Goal: Transaction & Acquisition: Book appointment/travel/reservation

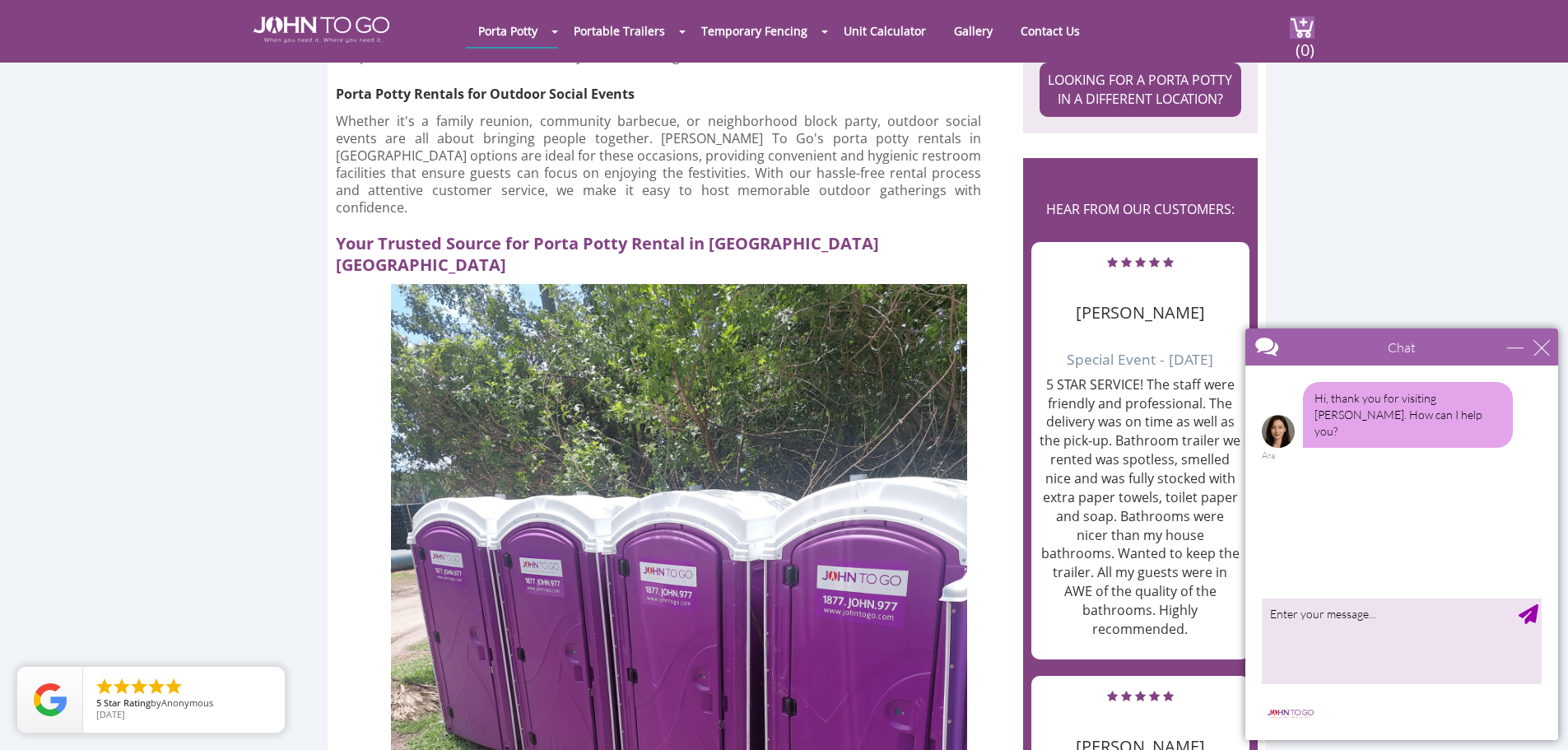
scroll to position [2195, 0]
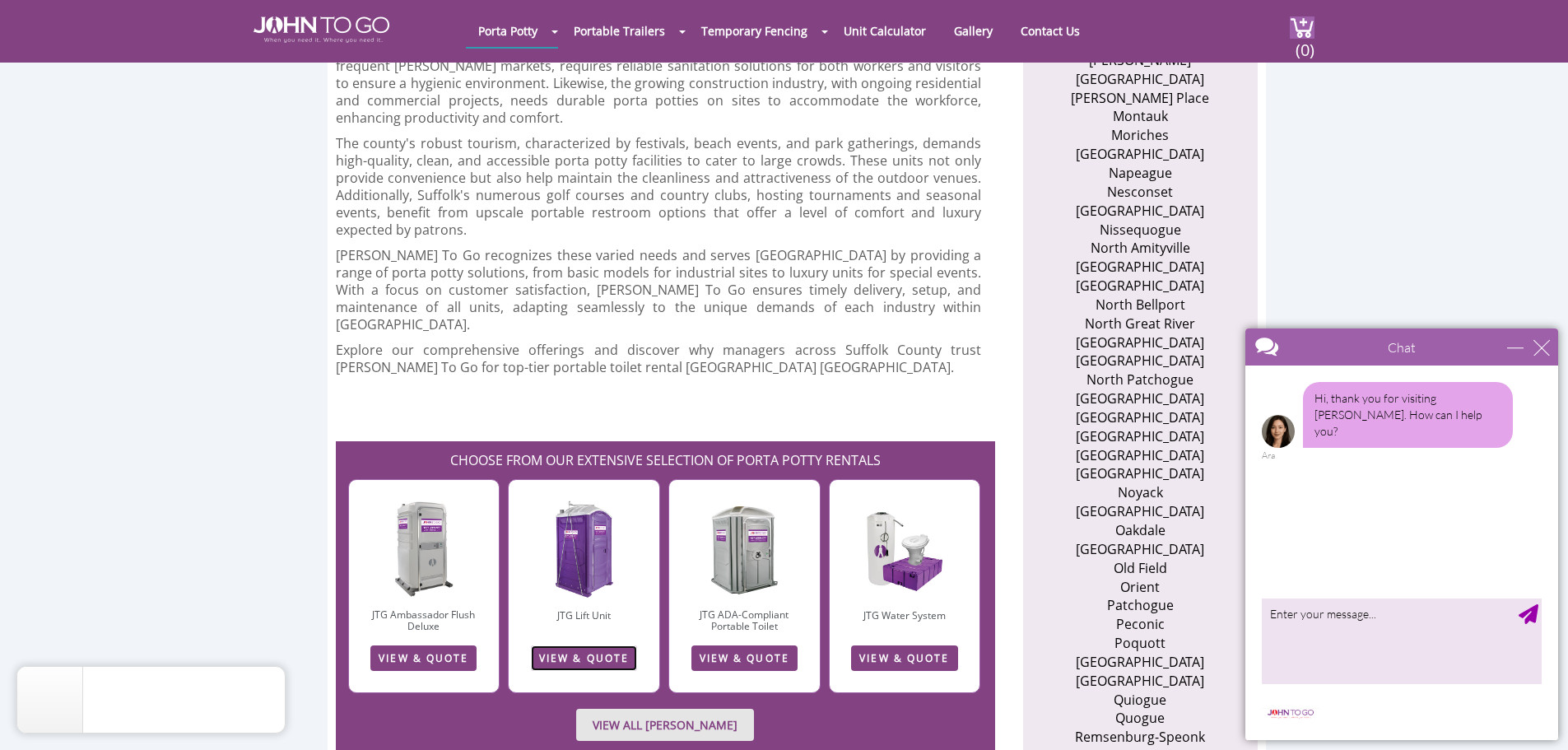
click at [604, 645] on link "VIEW & QUOTE" at bounding box center [583, 657] width 106 height 25
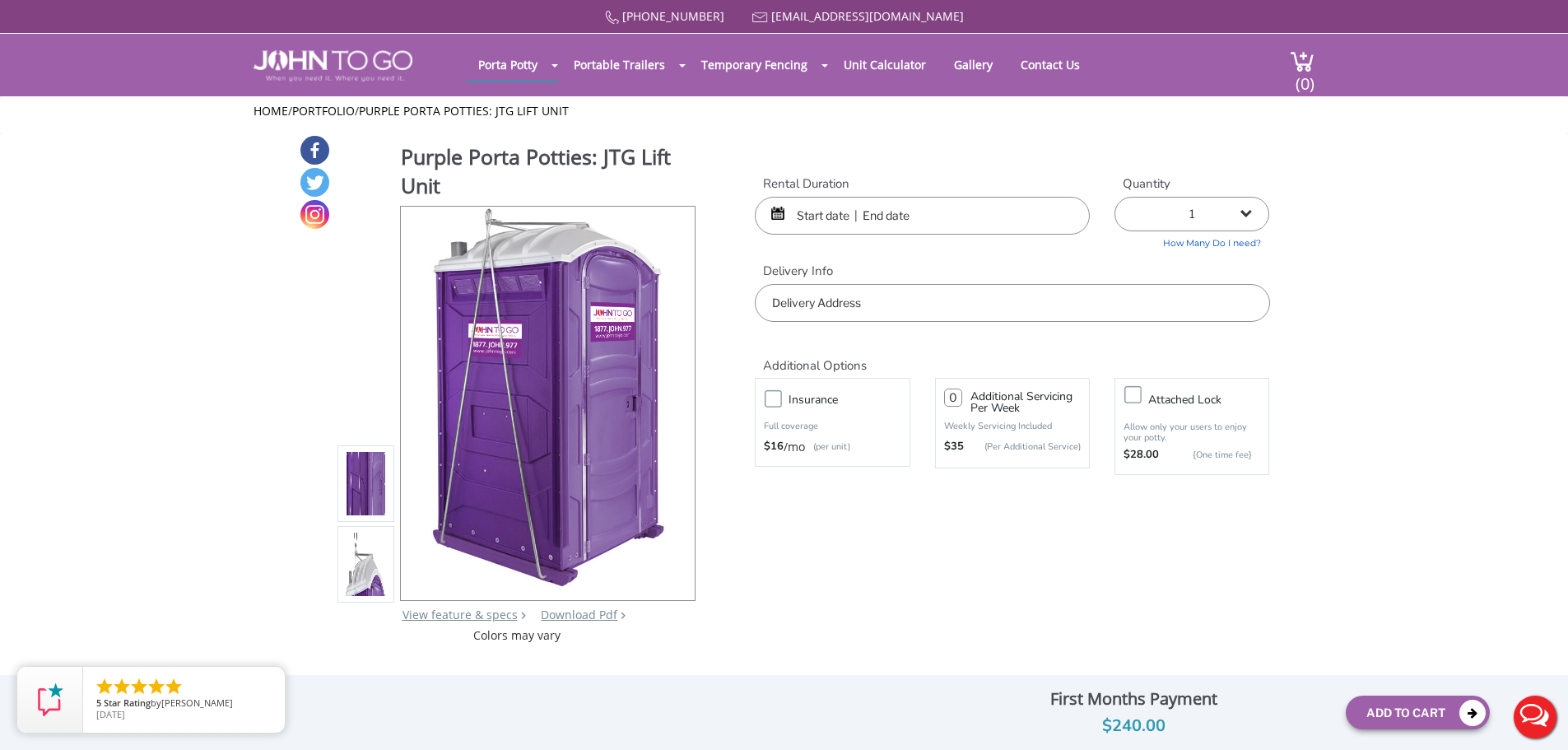
click at [838, 220] on input "text" at bounding box center [922, 216] width 335 height 38
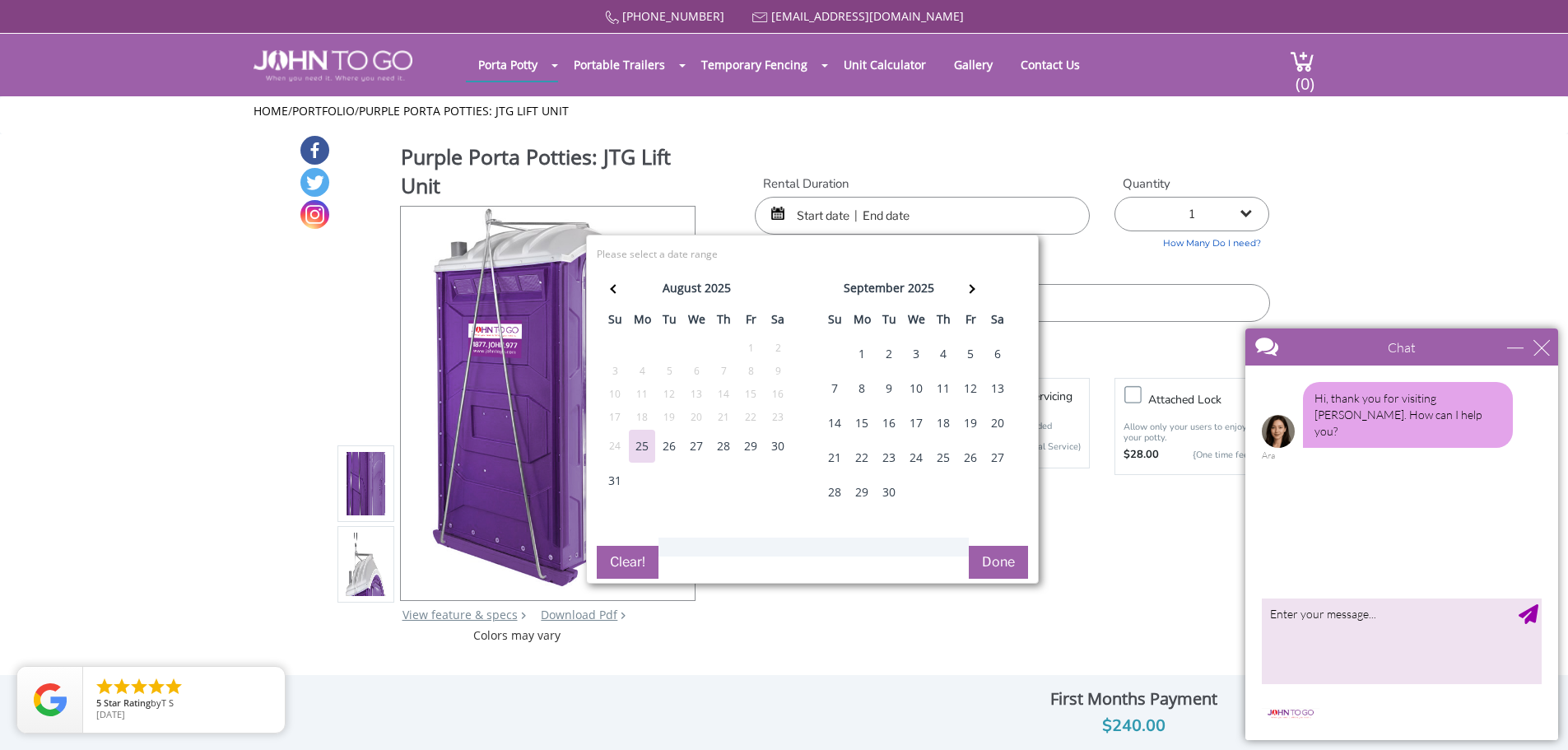
click at [774, 440] on div "30" at bounding box center [778, 446] width 26 height 33
click at [620, 475] on div "31" at bounding box center [614, 481] width 26 height 33
type input "[DATE] to [DATE]"
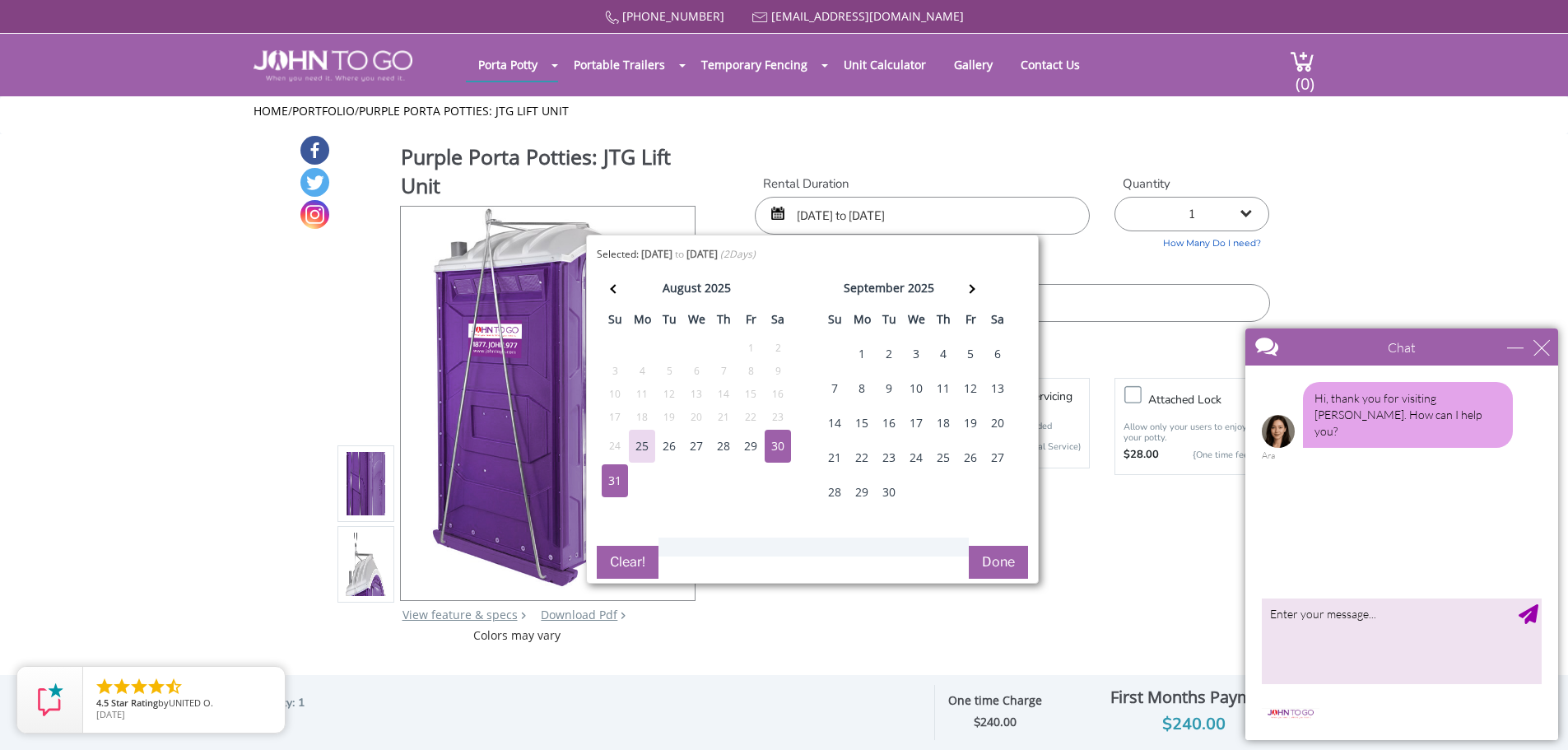
click at [984, 552] on button "Done" at bounding box center [998, 562] width 59 height 33
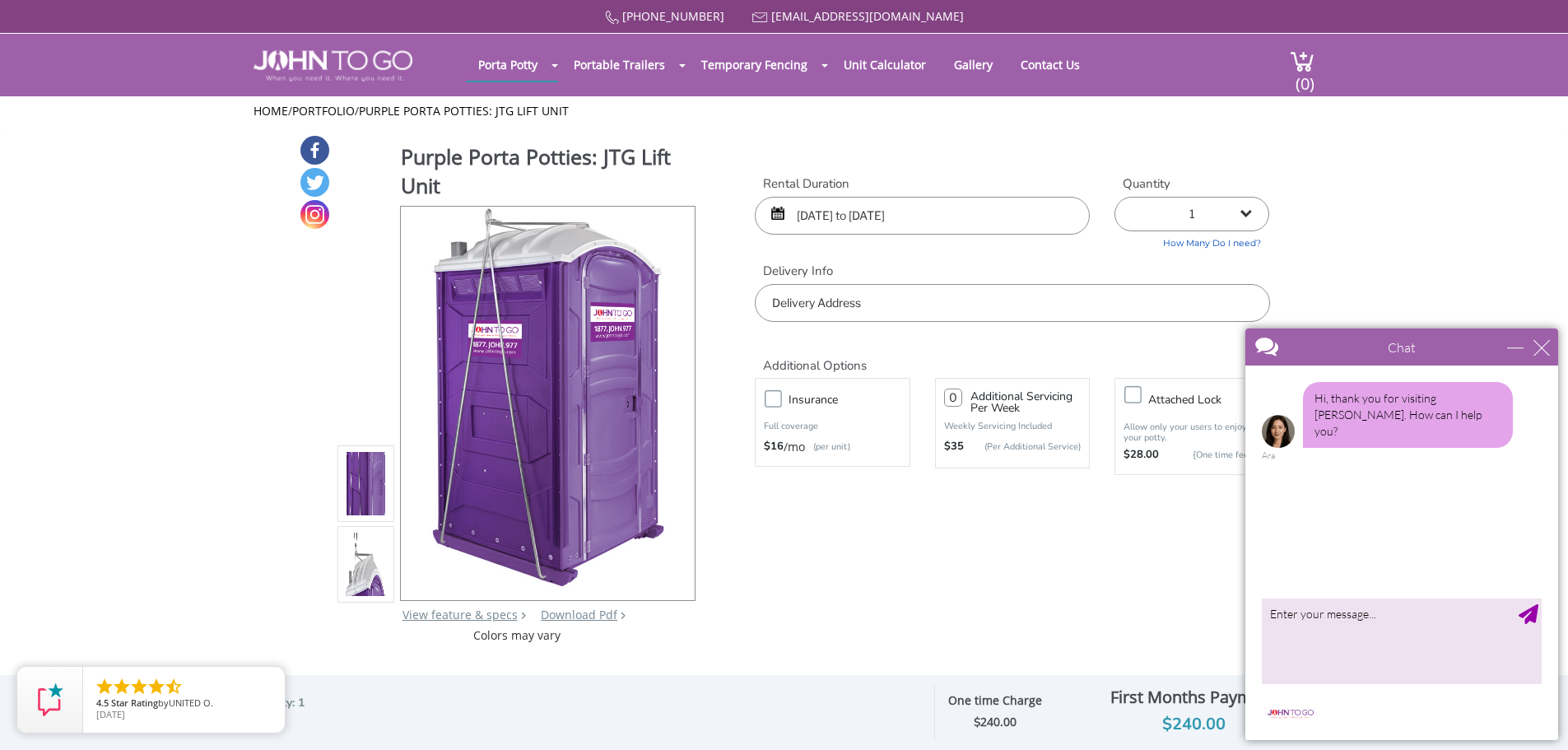
click at [903, 306] on input "text" at bounding box center [1012, 303] width 514 height 38
click at [848, 297] on input "text" at bounding box center [1012, 303] width 514 height 38
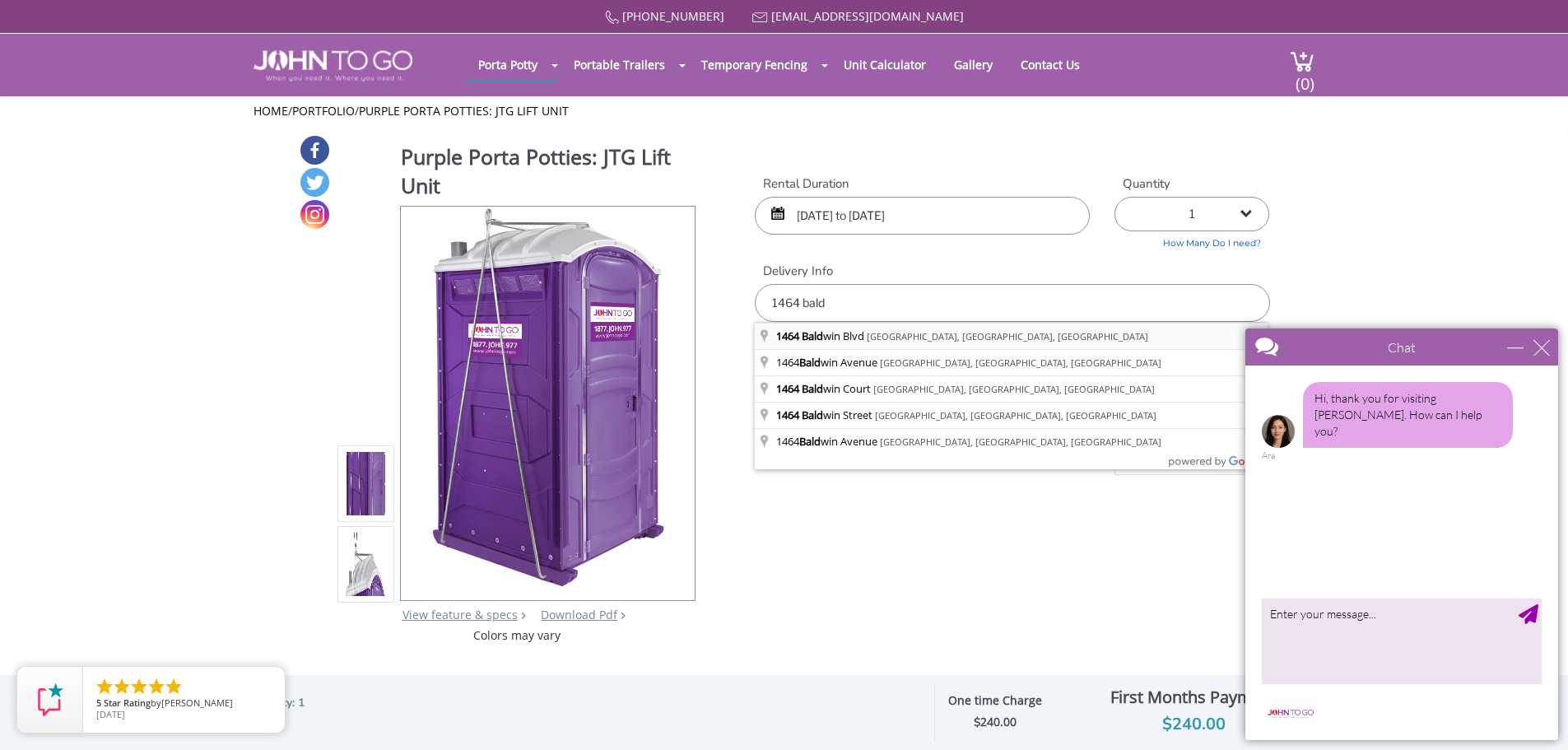
type input "[STREET_ADDRESS][PERSON_NAME]"
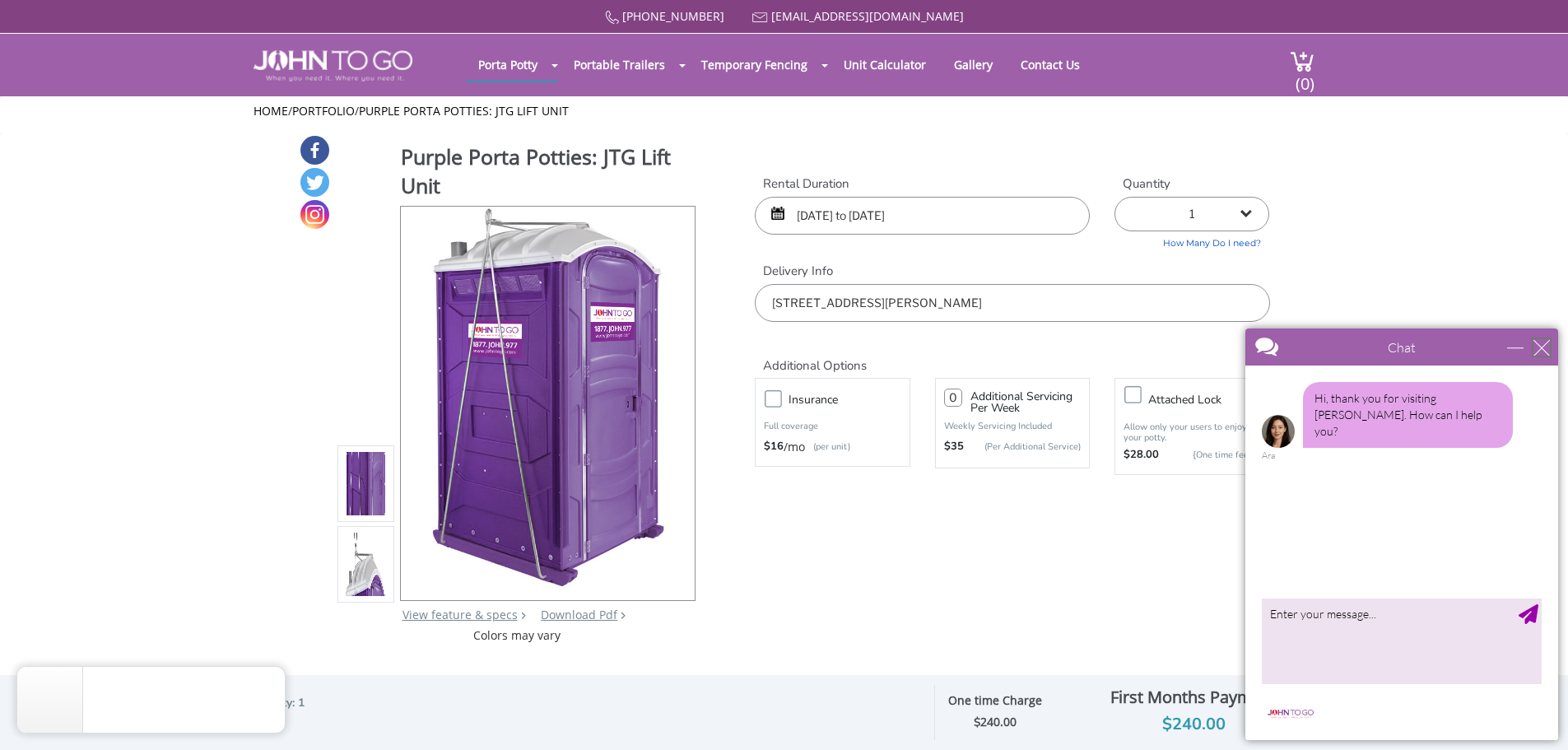
click at [1537, 350] on div "close" at bounding box center [1542, 347] width 16 height 16
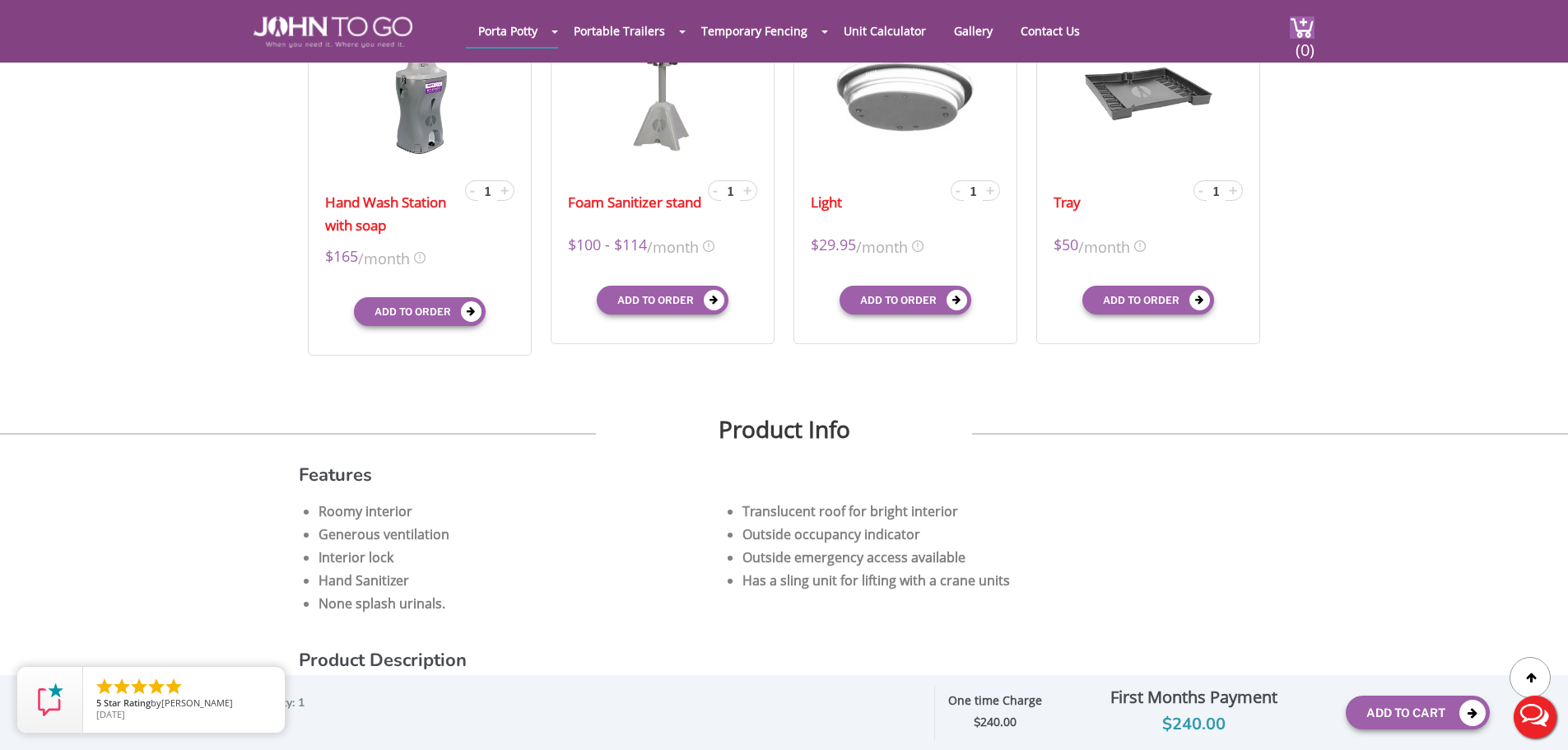
scroll to position [686, 0]
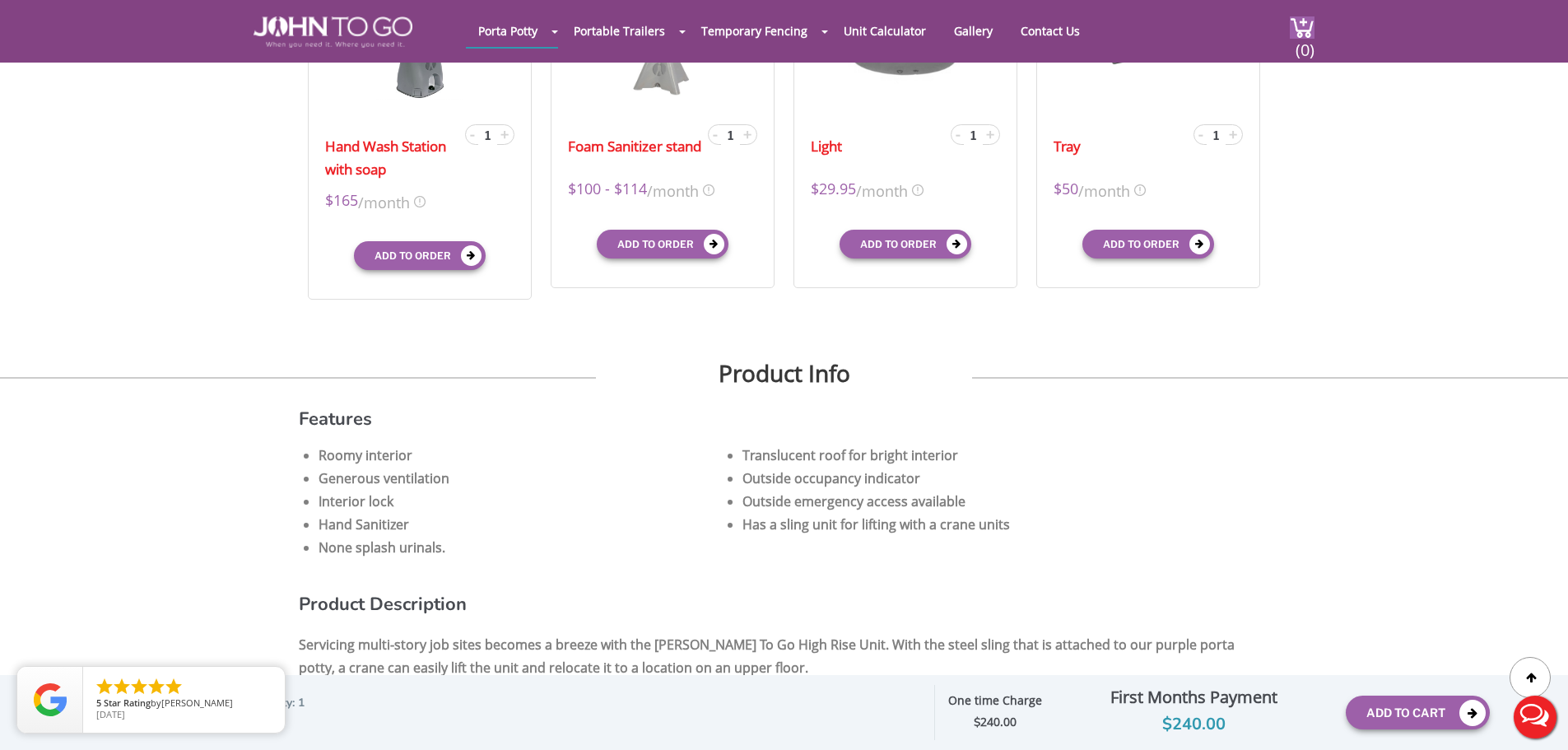
click at [1547, 713] on button "Live Chat" at bounding box center [1535, 716] width 66 height 66
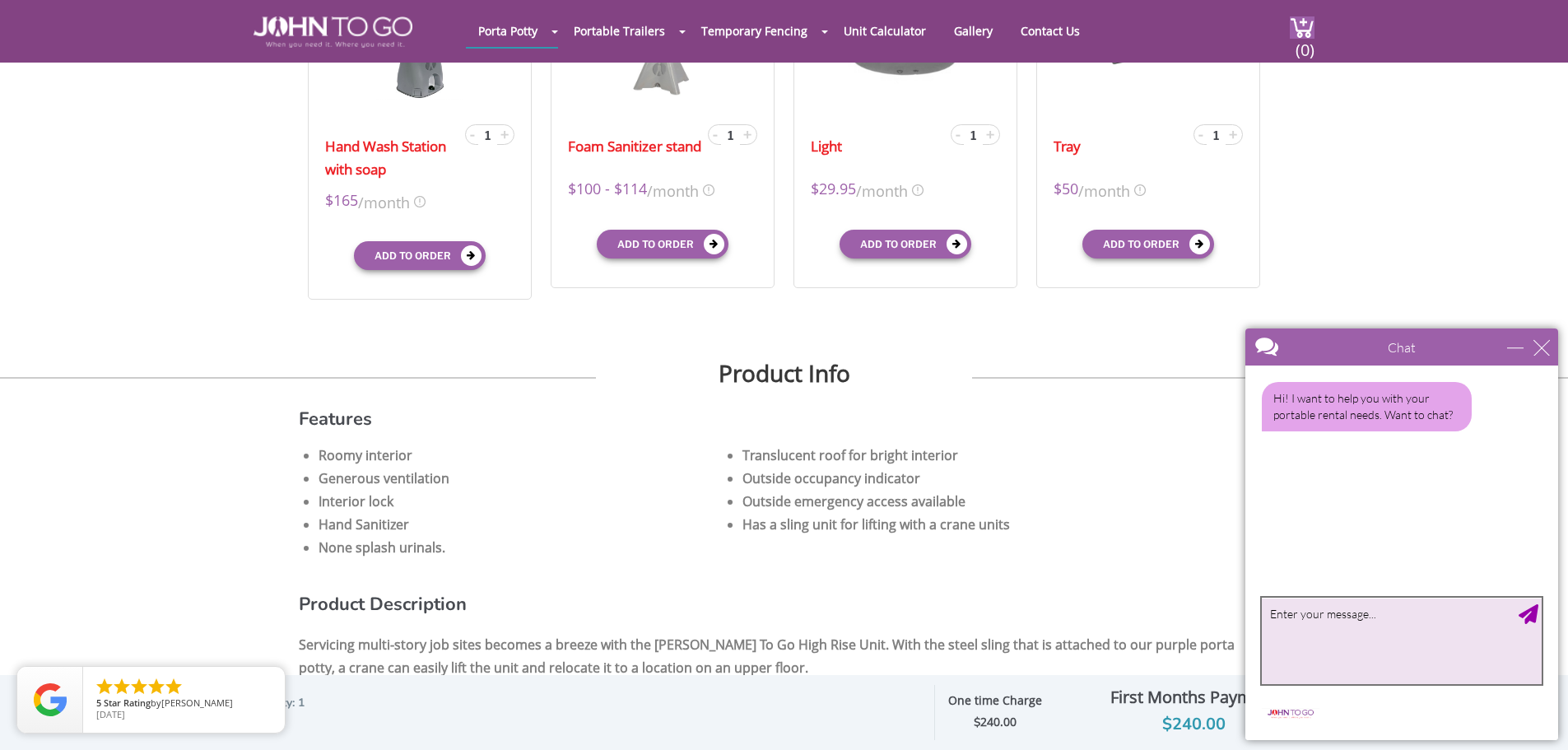
click at [1357, 609] on textarea "type your message" at bounding box center [1402, 640] width 279 height 86
type textarea "Hi, do you rent a basic one for 1 day only?"
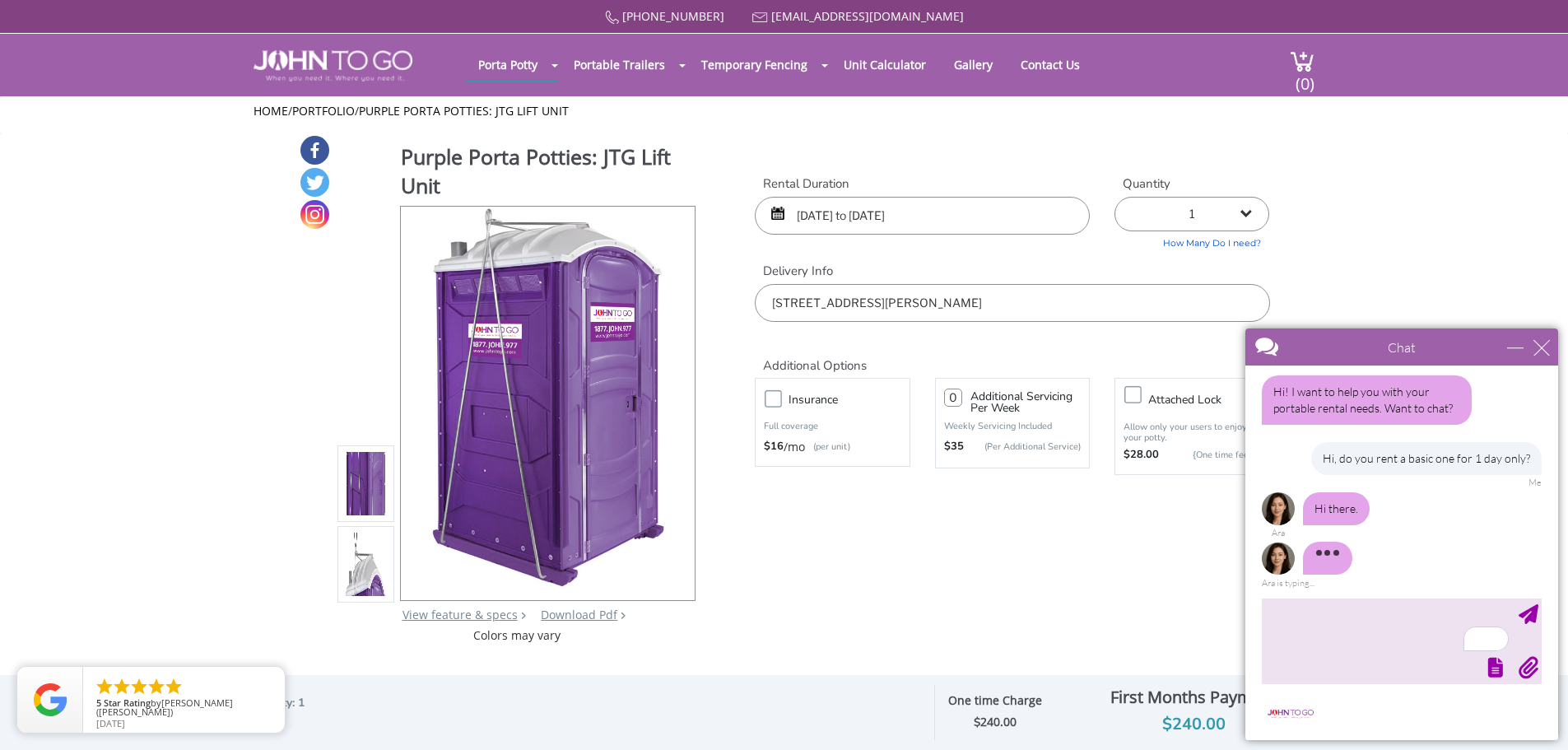
scroll to position [0, 0]
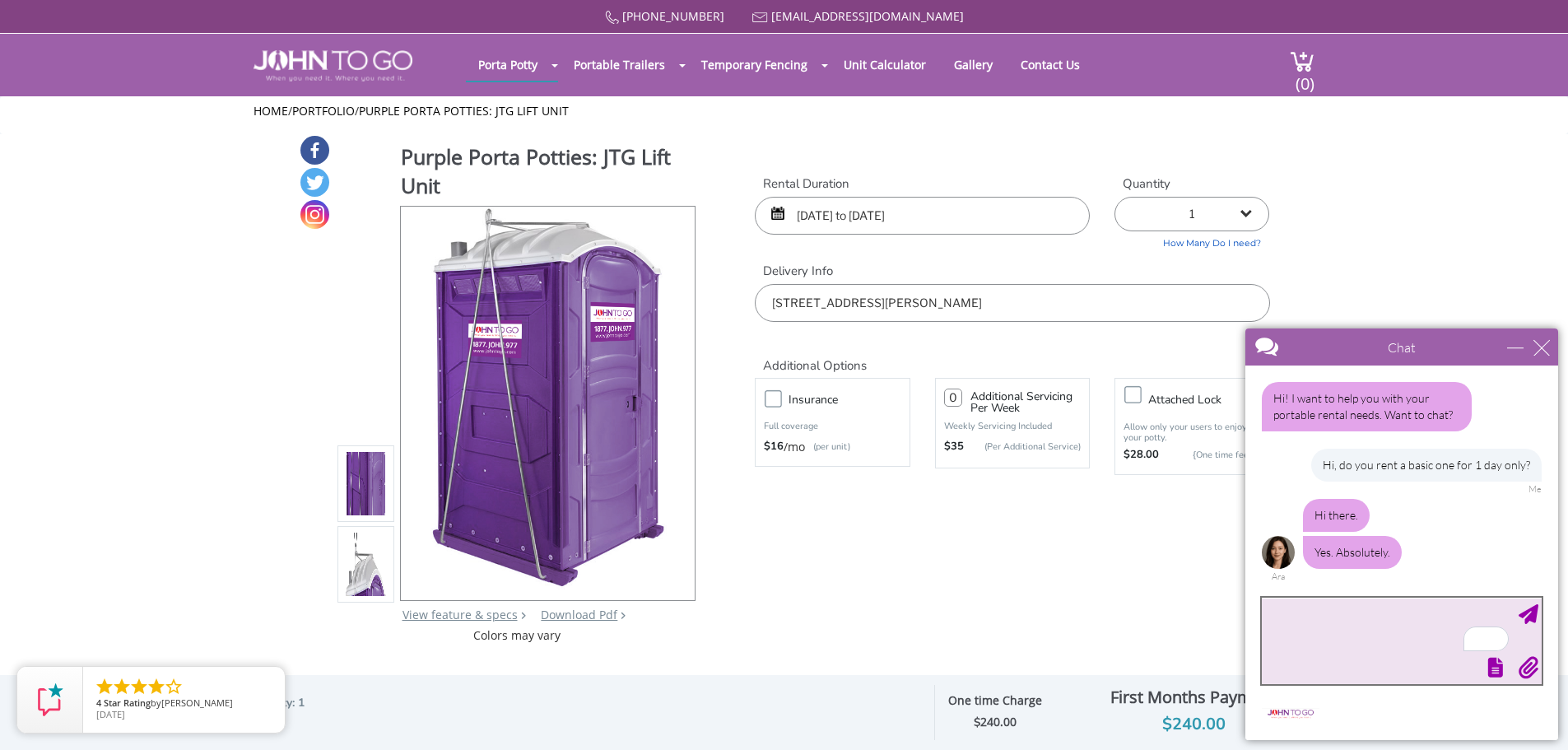
click at [1320, 621] on textarea "To enrich screen reader interactions, please activate Accessibility in Grammarl…" at bounding box center [1402, 640] width 279 height 86
click at [1316, 616] on textarea "Great what would be the price?" at bounding box center [1402, 640] width 279 height 86
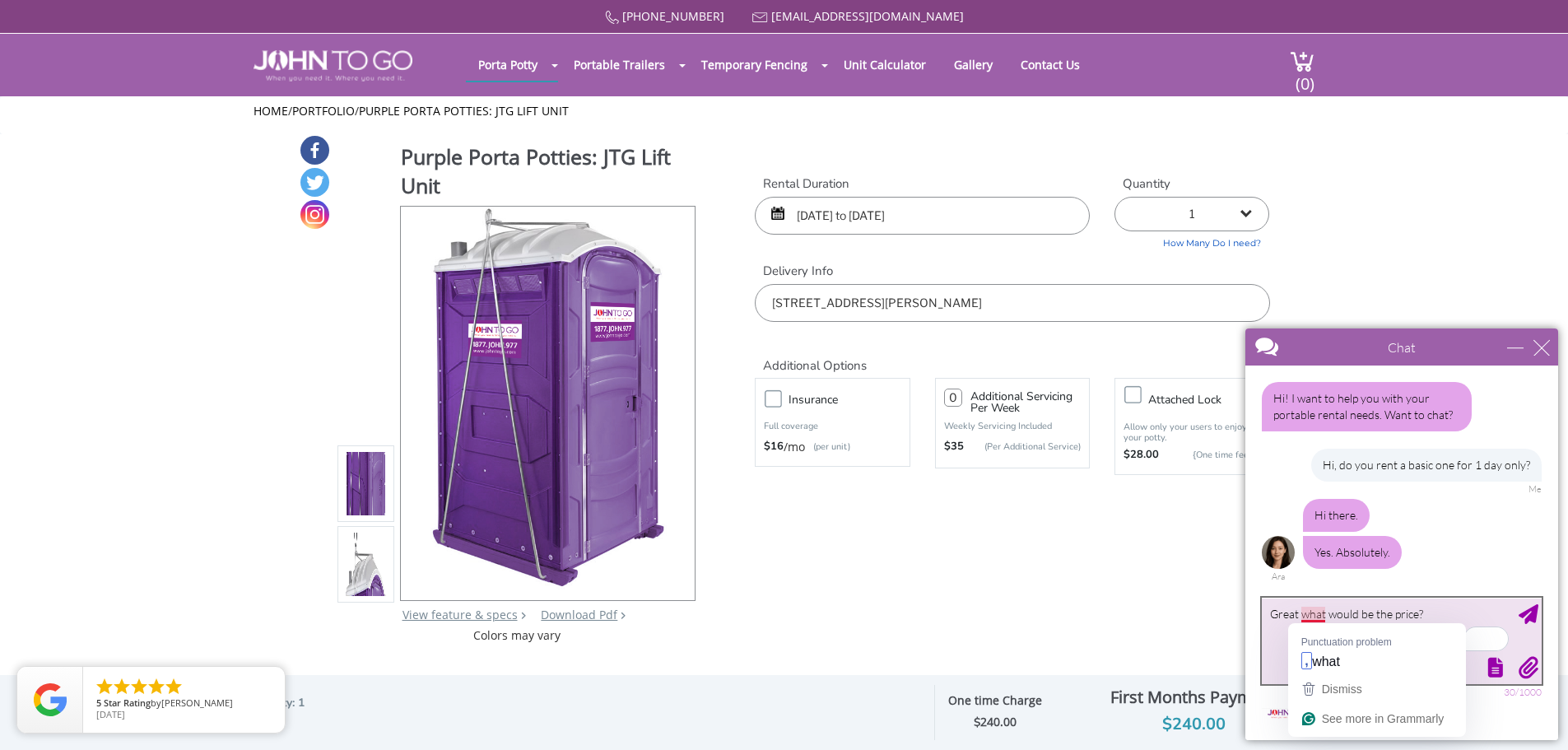
click at [1316, 616] on textarea "Great what would be the price?" at bounding box center [1402, 640] width 279 height 86
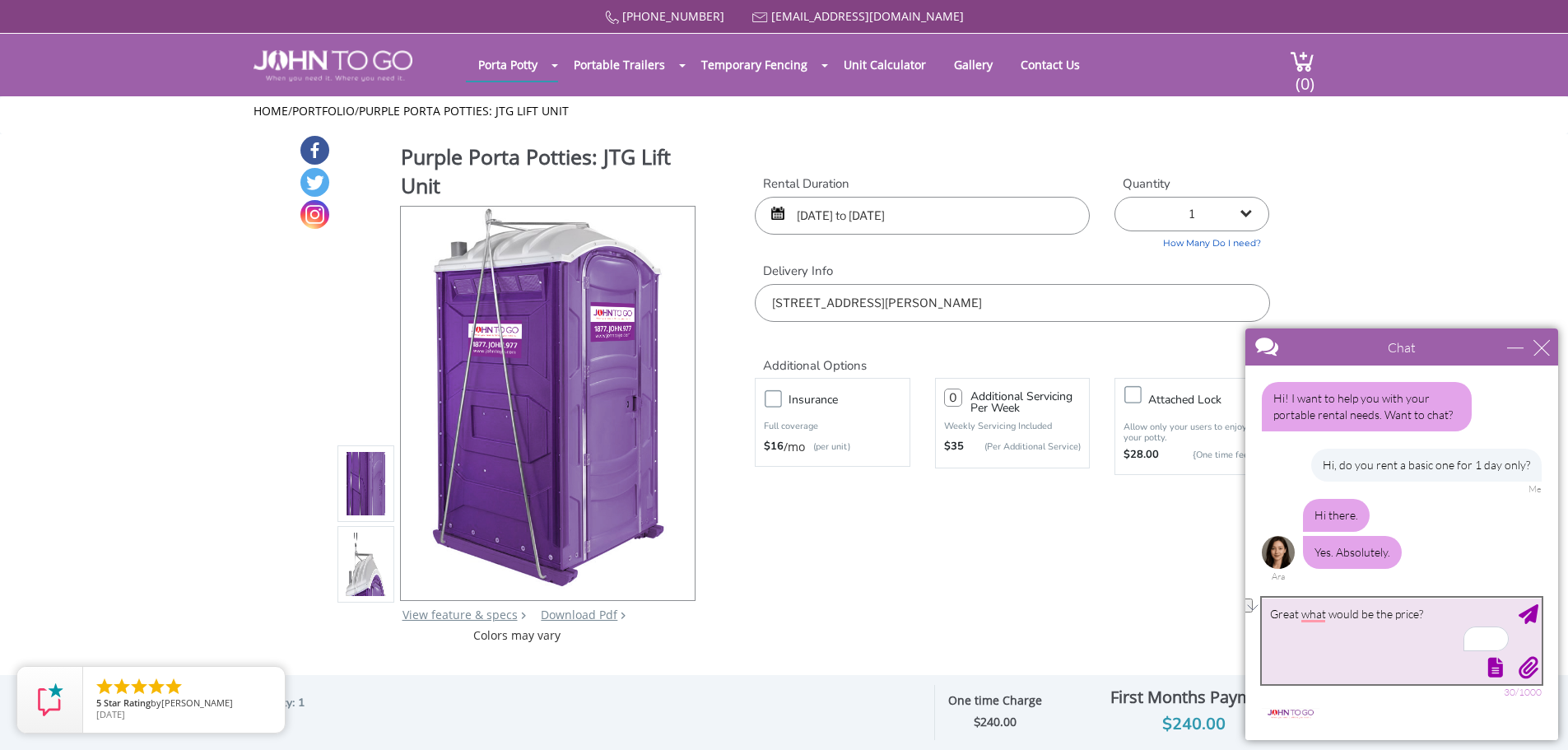
drag, startPoint x: 1376, startPoint y: 615, endPoint x: 1416, endPoint y: 613, distance: 40.0
click at [1416, 613] on textarea "Great what would be the price?" at bounding box center [1402, 640] width 279 height 86
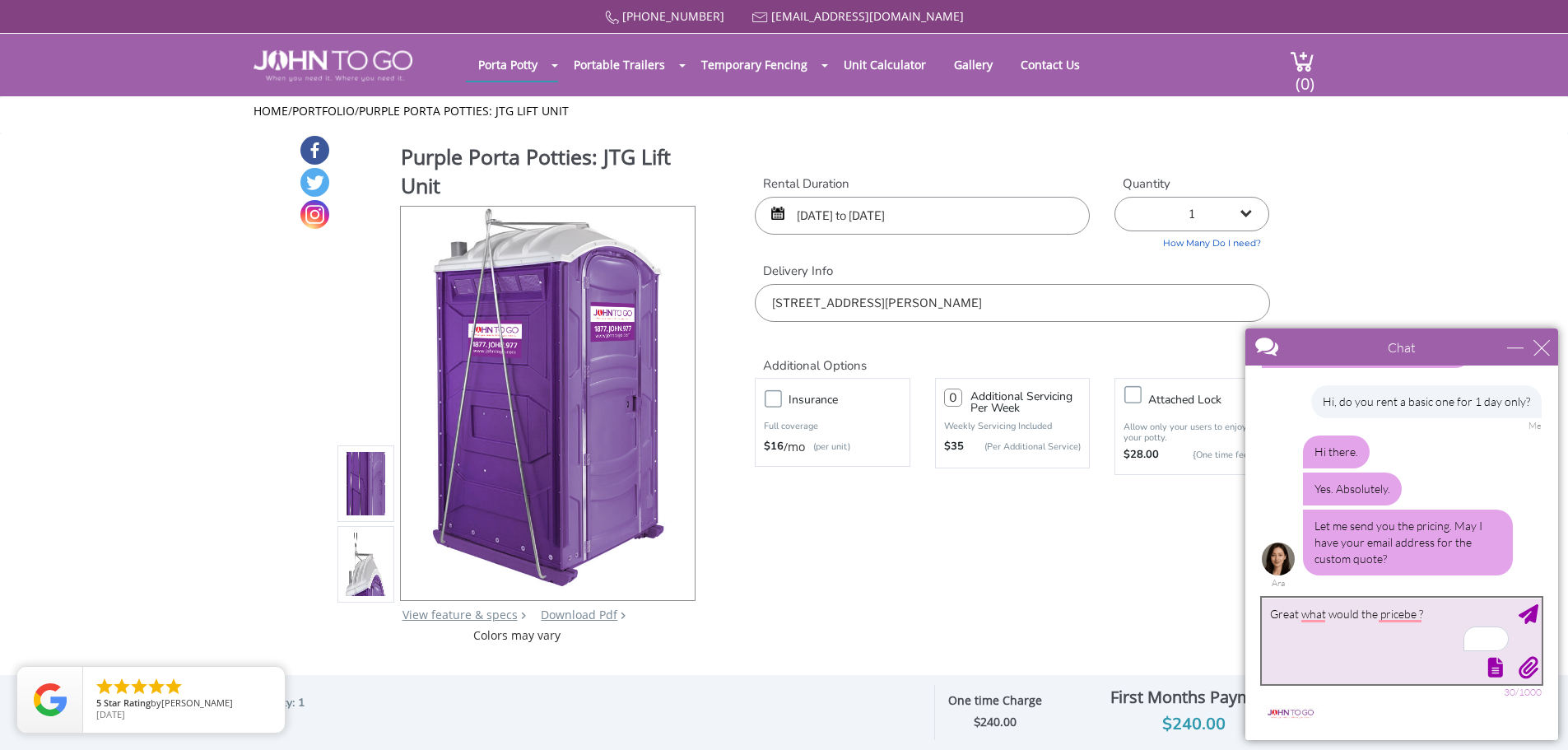
drag, startPoint x: 1438, startPoint y: 615, endPoint x: 1221, endPoint y: 617, distance: 217.0
click html "Chat Email Your Question * Email * Your Question * Hi! I want to help you with …"
type textarea "[EMAIL_ADDRESS][DOMAIN_NAME]"
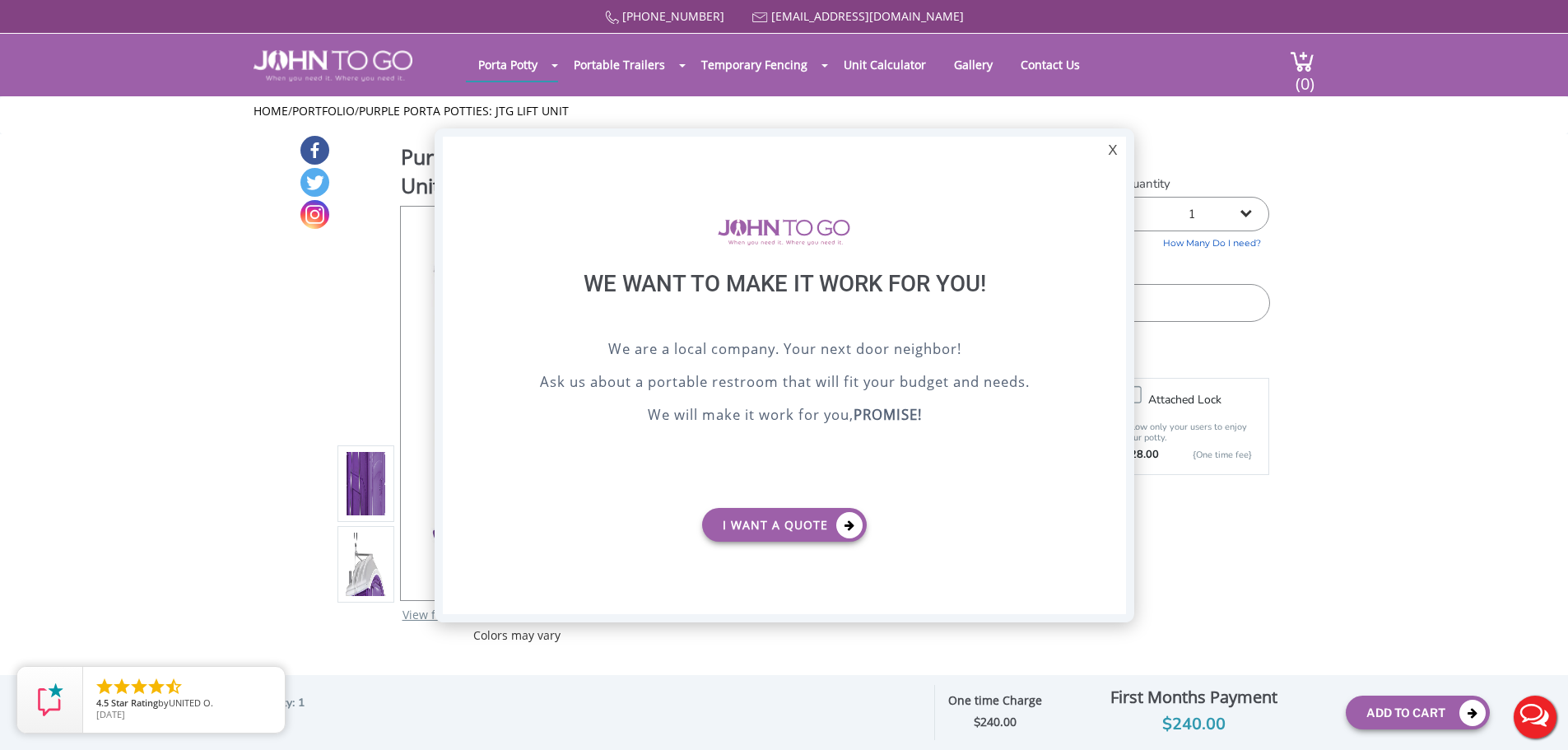
scroll to position [0, 0]
click at [1539, 718] on button "Live Chat" at bounding box center [1535, 716] width 66 height 66
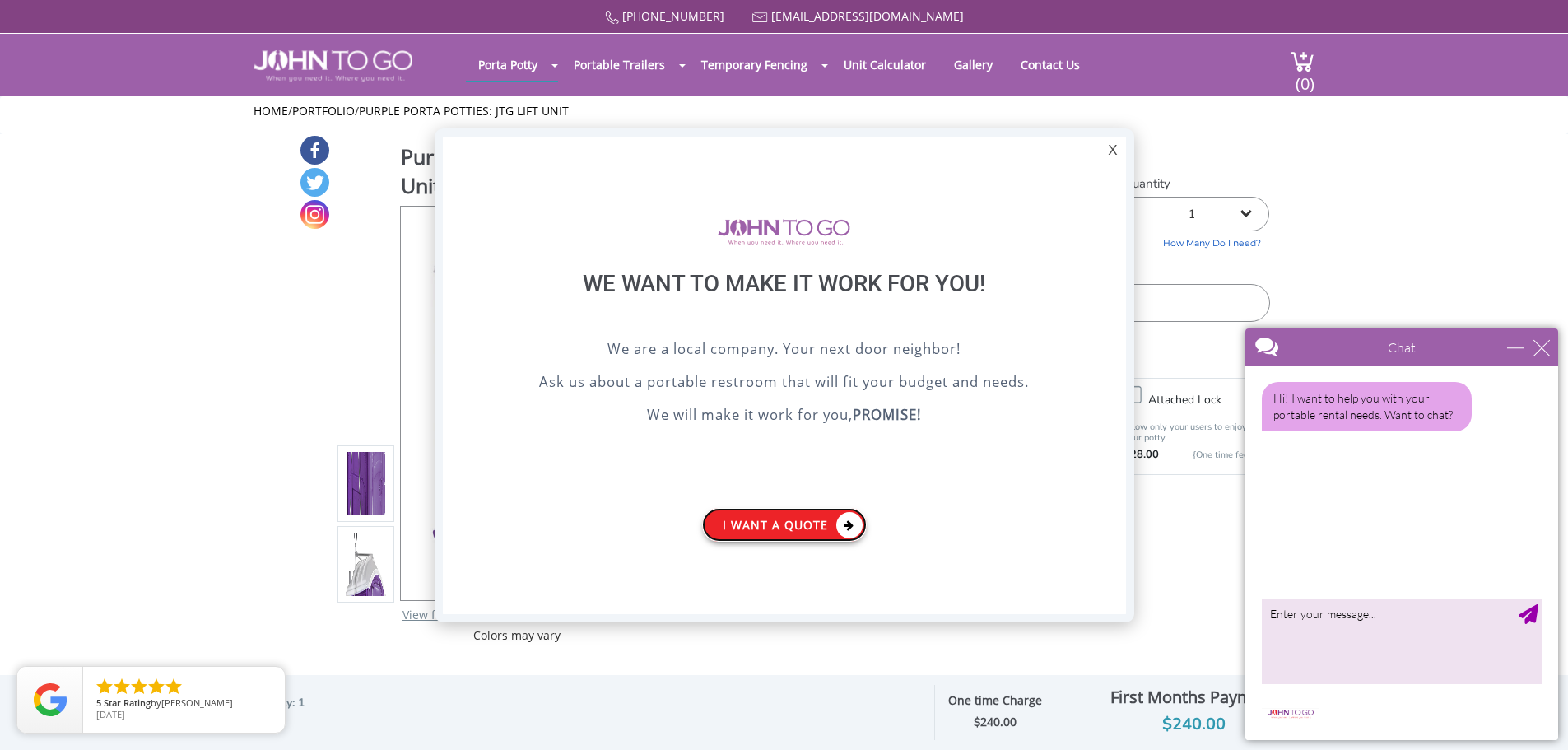
click at [822, 528] on link "I want a Quote" at bounding box center [784, 524] width 164 height 34
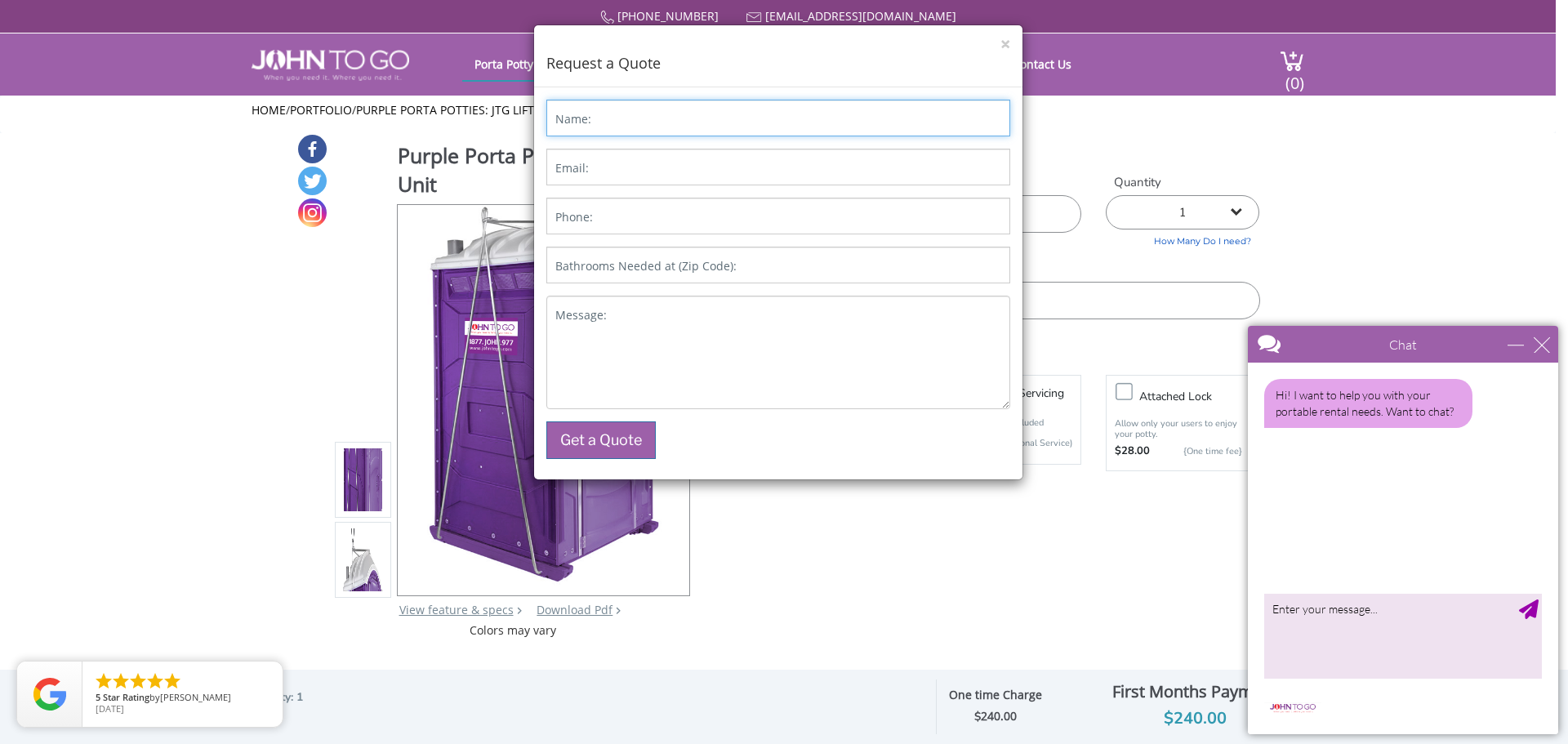
click at [681, 119] on input "Name:" at bounding box center [778, 118] width 464 height 37
click at [1008, 45] on button "×" at bounding box center [1005, 44] width 10 height 17
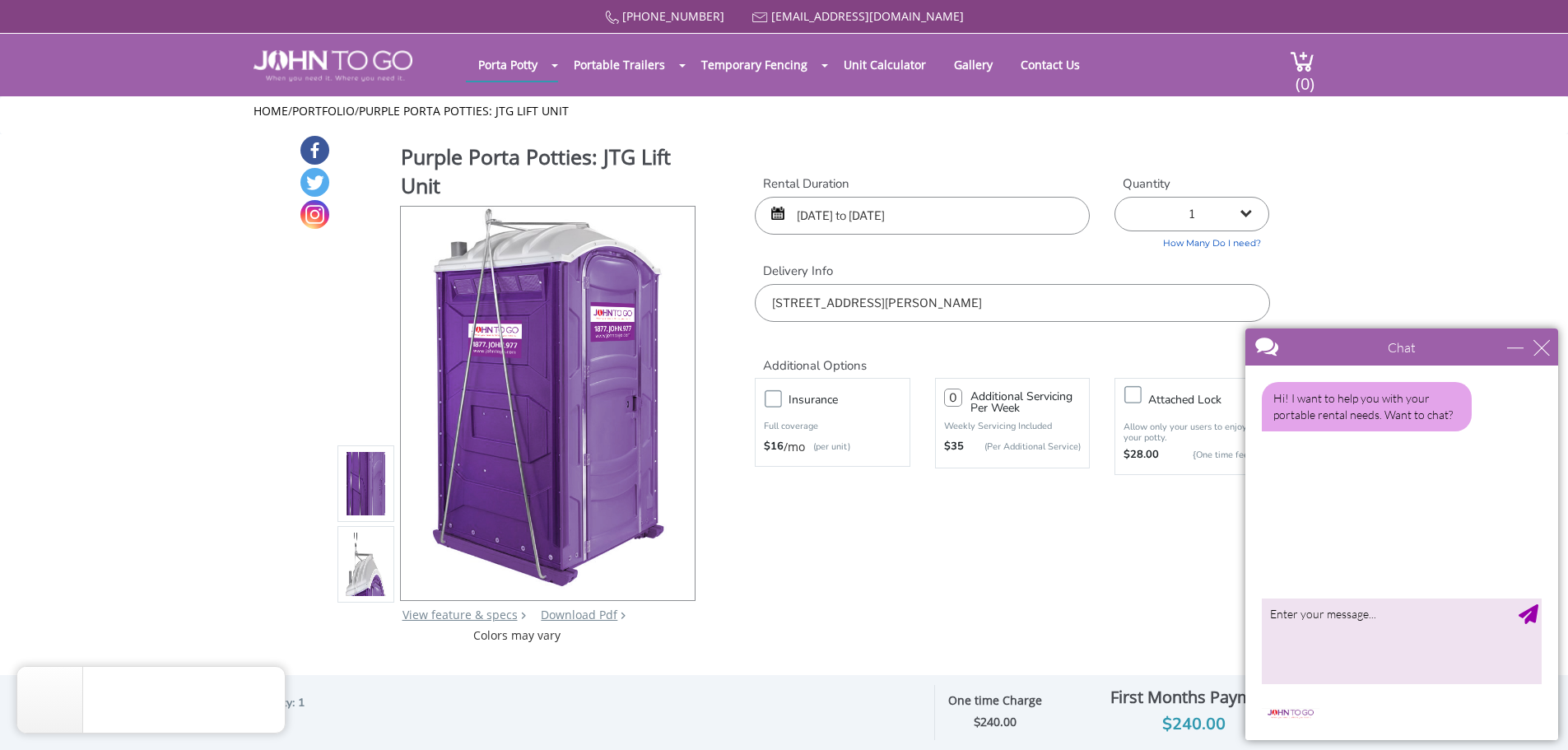
click at [1098, 612] on div "Purple Porta Potties: JTG Lift Unit View feature & specs Download Pdf Product P…" at bounding box center [784, 389] width 972 height 510
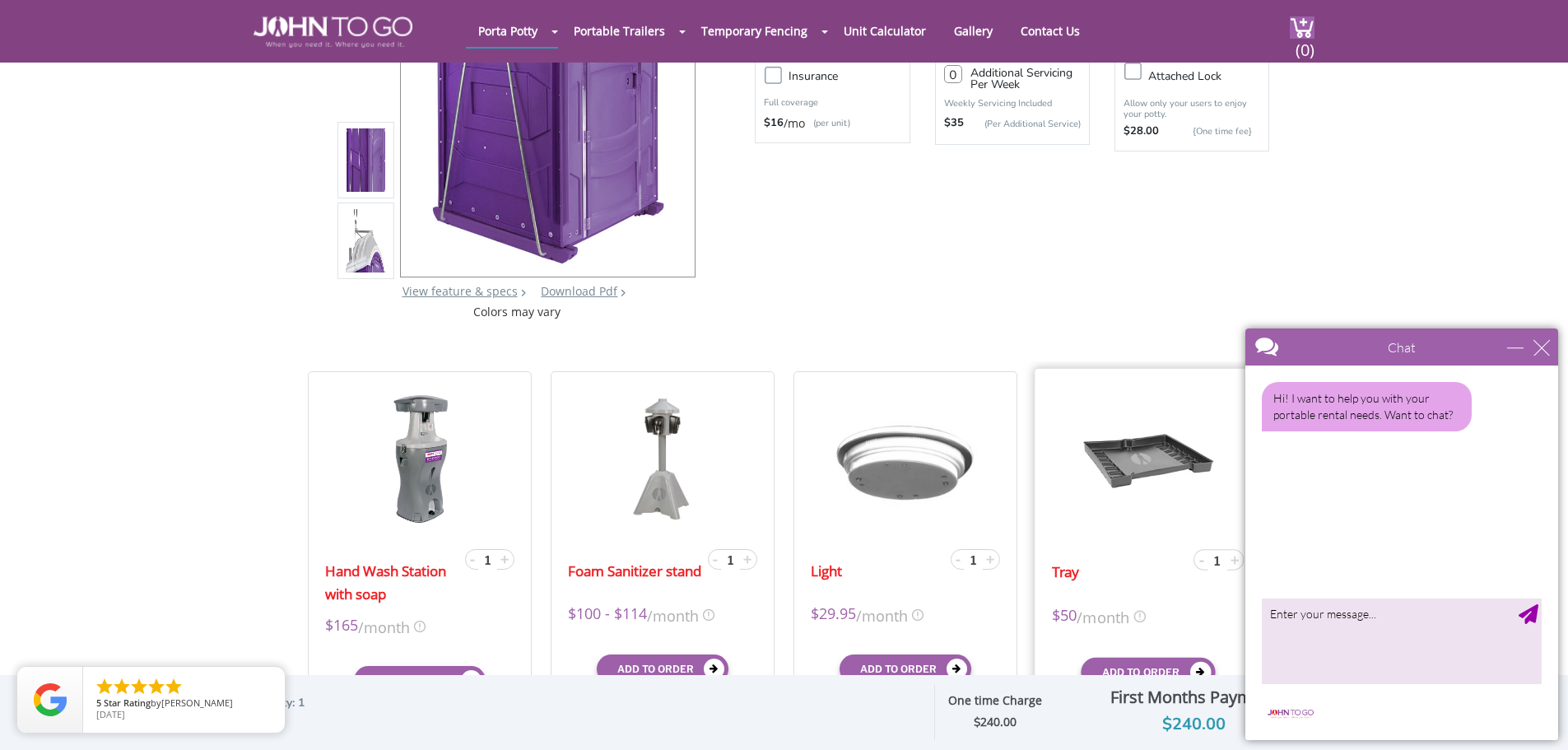
scroll to position [274, 0]
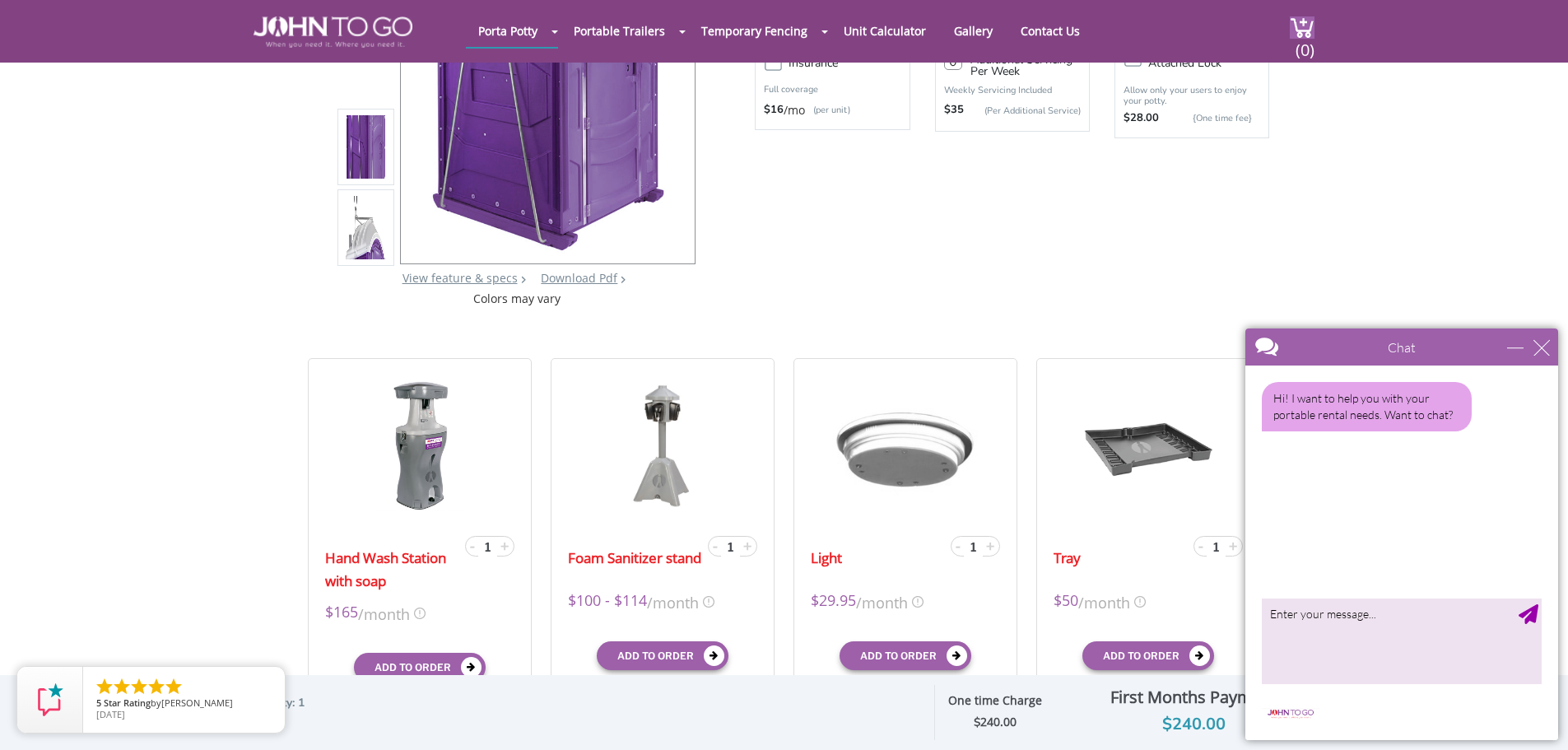
click at [946, 271] on div "Purple Porta Potties: JTG Lift Unit View feature & specs Download Pdf Product P…" at bounding box center [784, 53] width 972 height 510
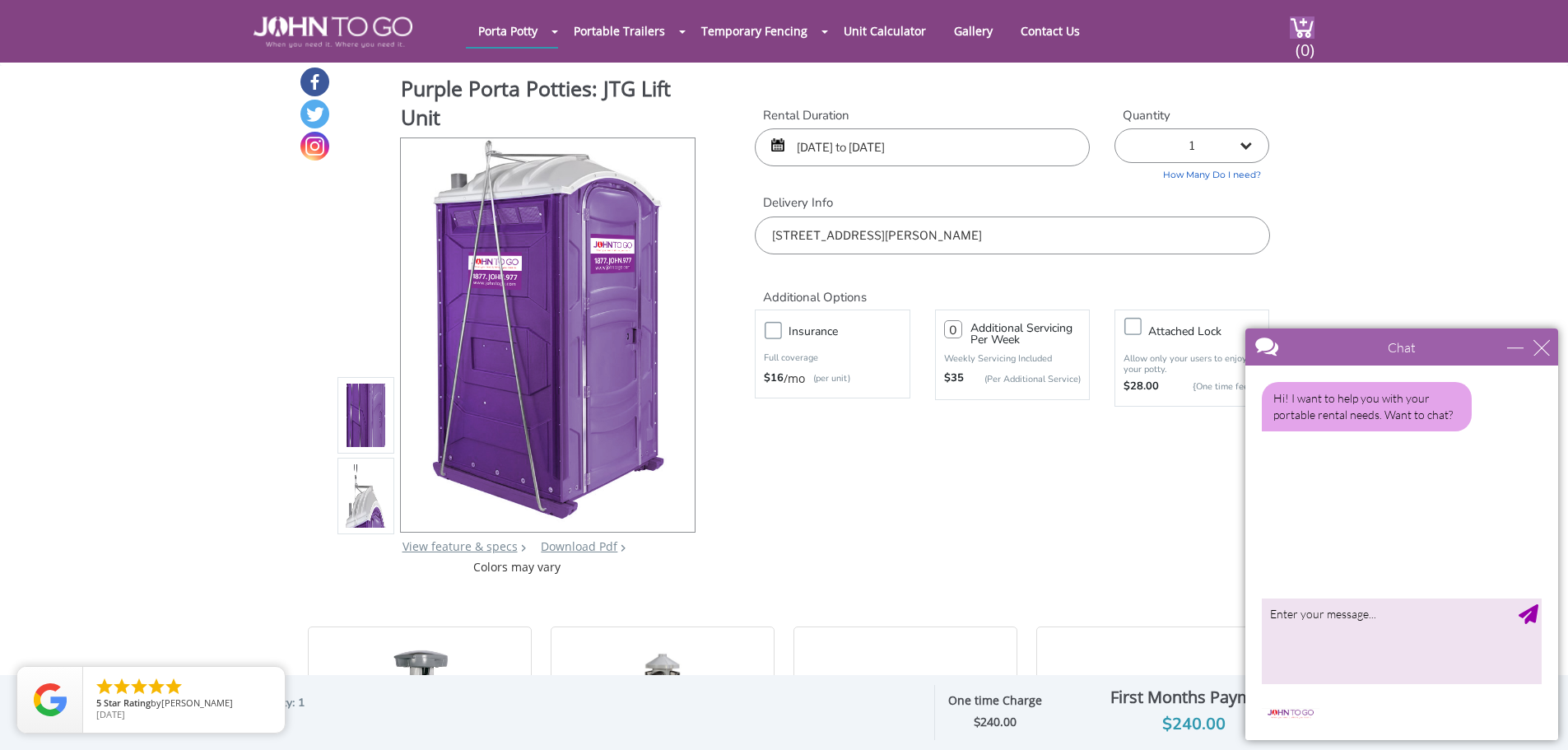
scroll to position [0, 0]
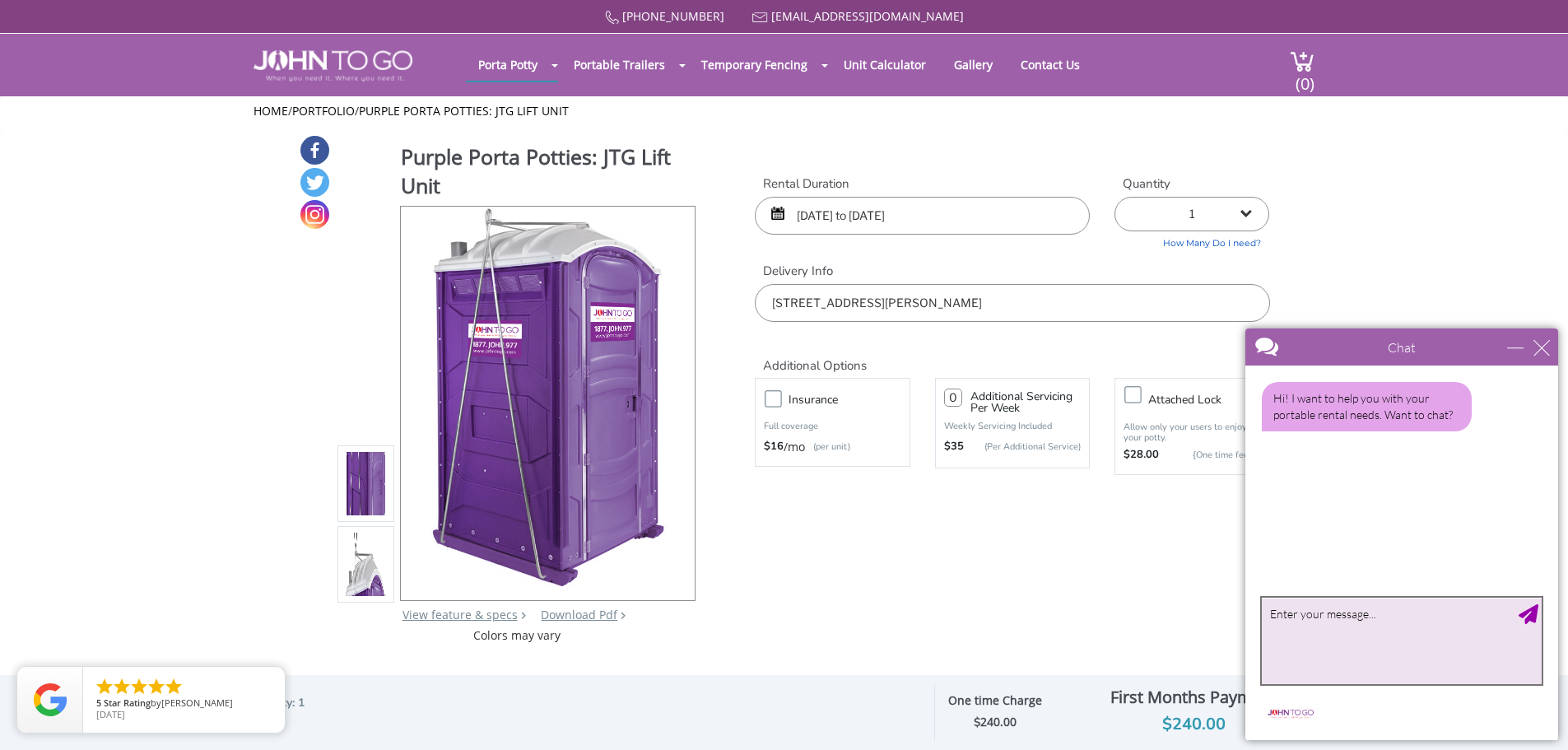
click at [1378, 614] on textarea "type your message" at bounding box center [1402, 640] width 279 height 86
type textarea "Hi, can you please send me the quote for 1 basic porta potty for 1 day?"
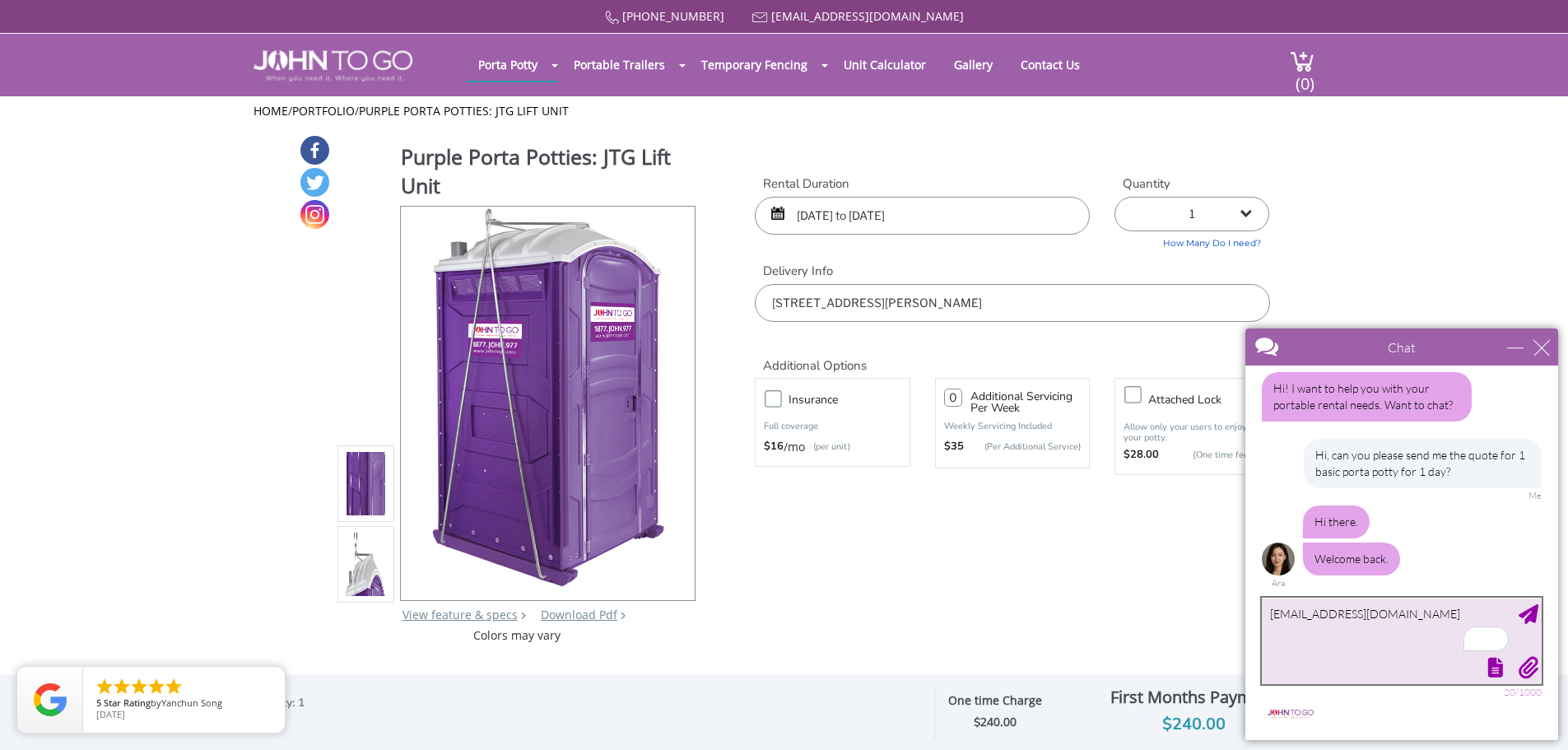
scroll to position [60, 0]
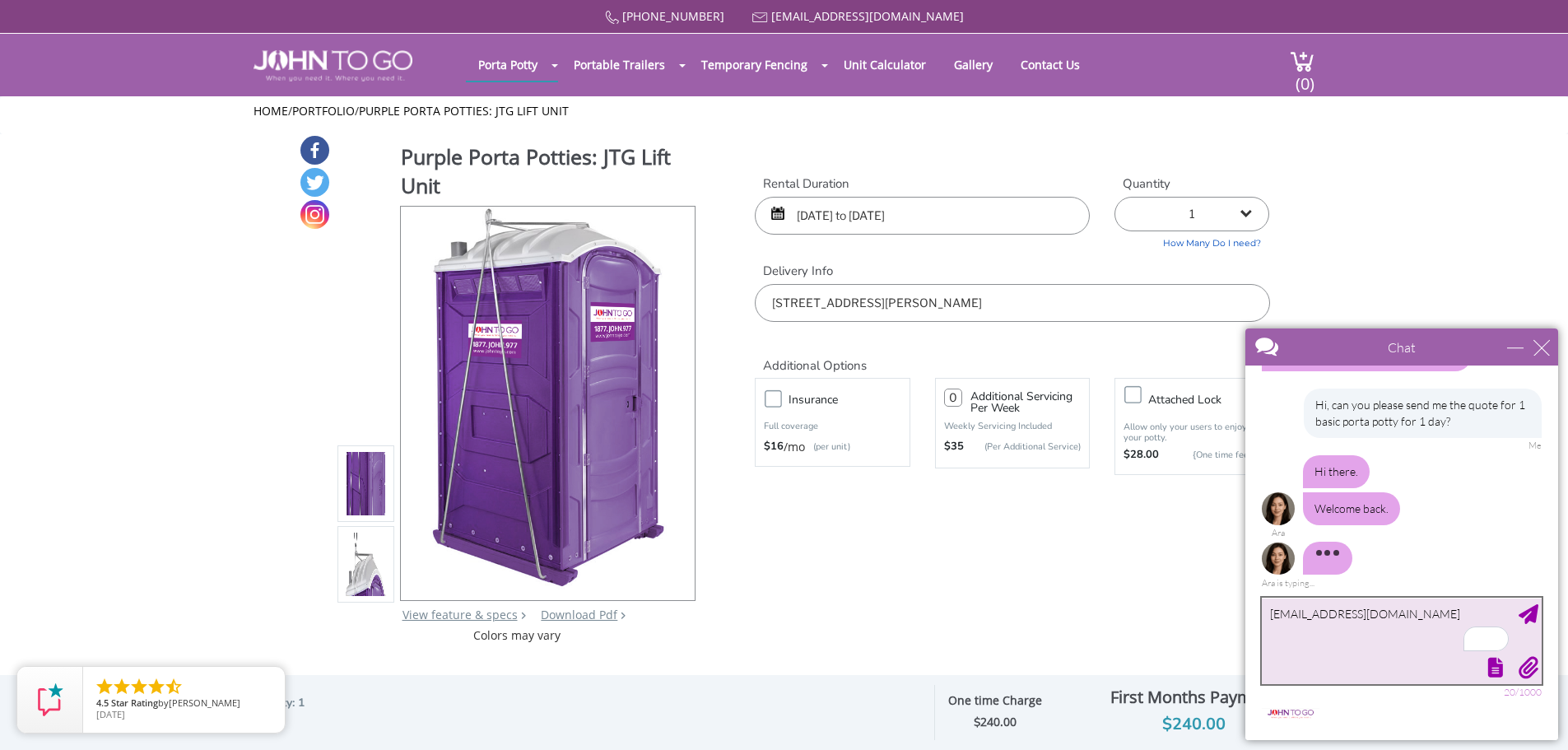
type textarea "[EMAIL_ADDRESS][DOMAIN_NAME]"
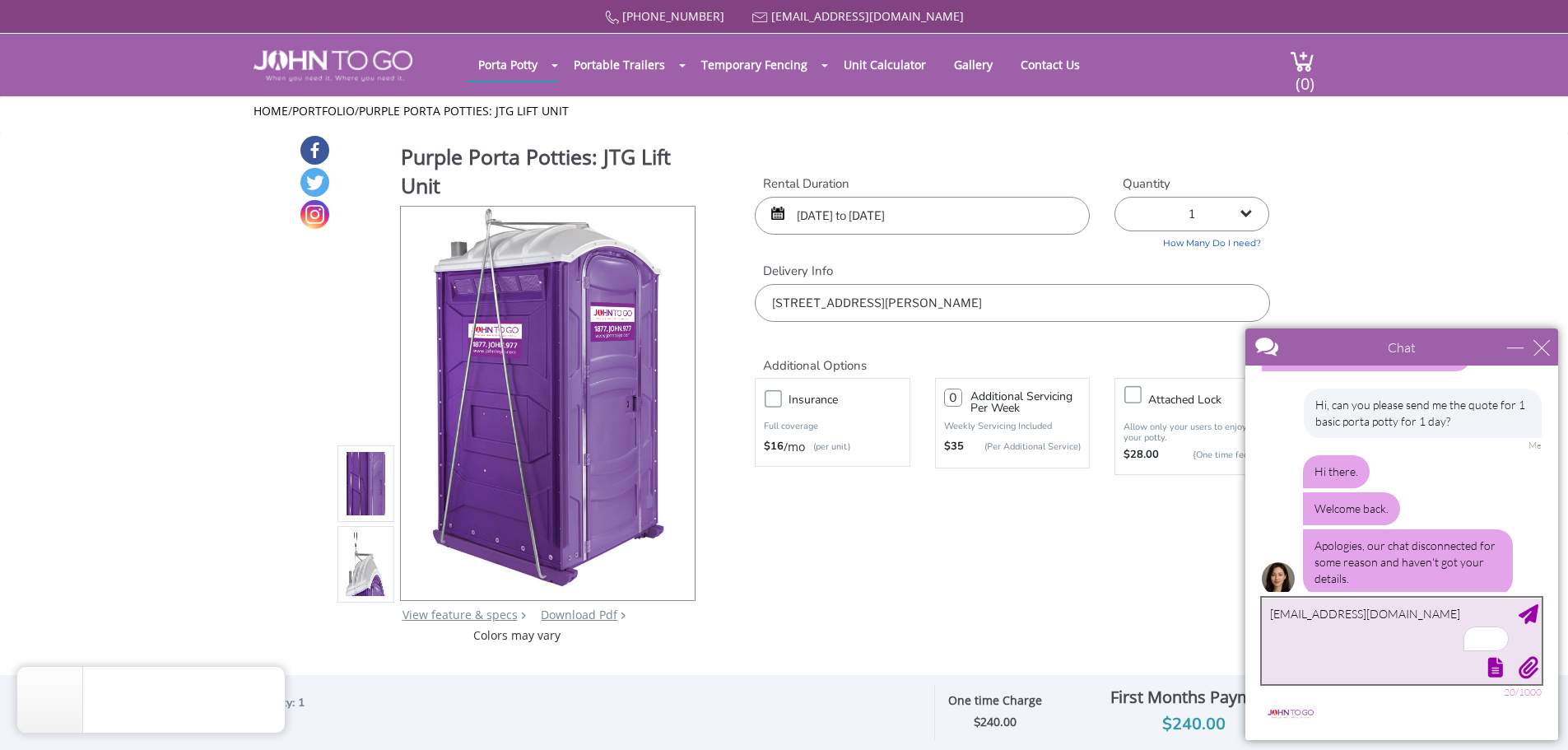
scroll to position [80, 0]
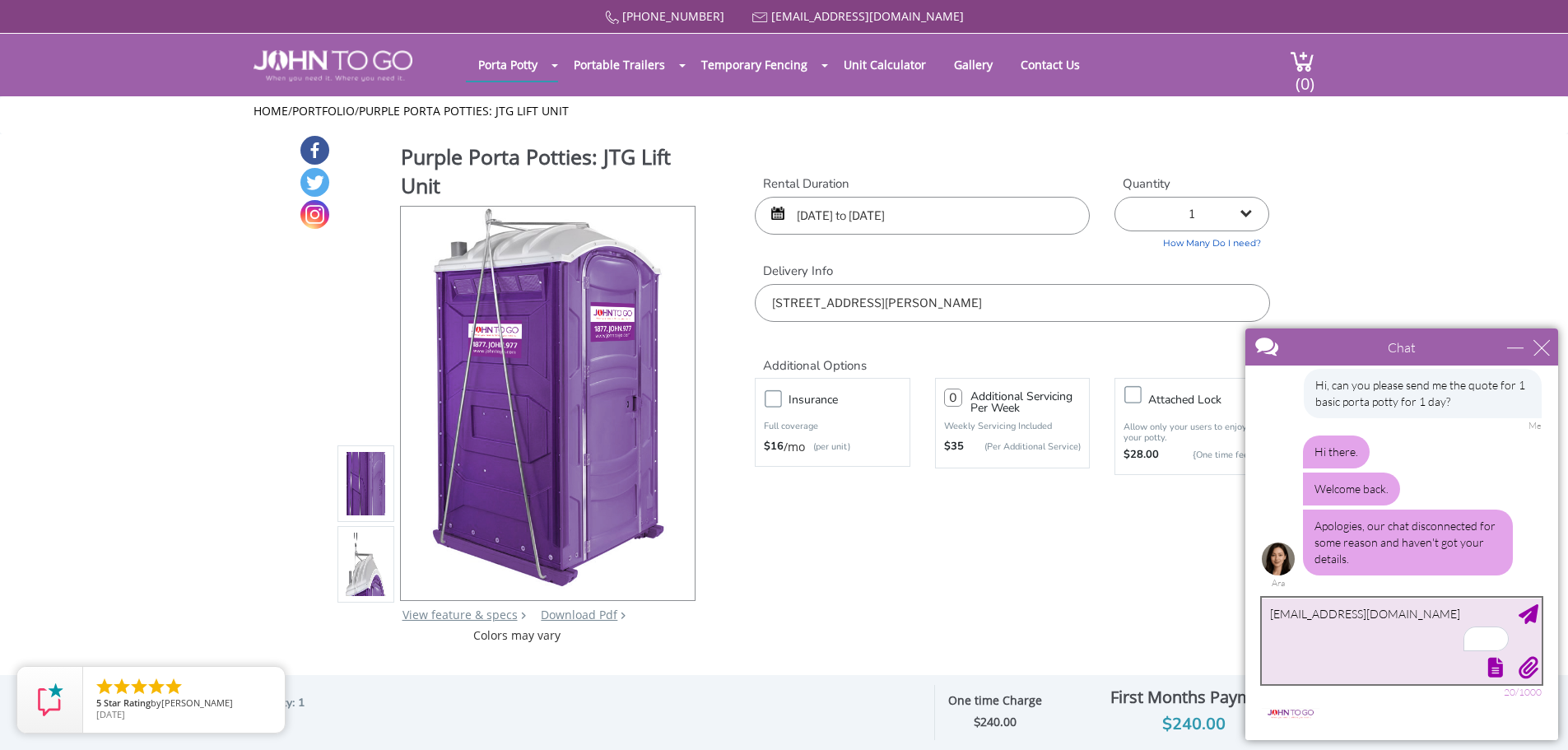
click at [1346, 629] on textarea "[EMAIL_ADDRESS][DOMAIN_NAME]" at bounding box center [1402, 640] width 279 height 86
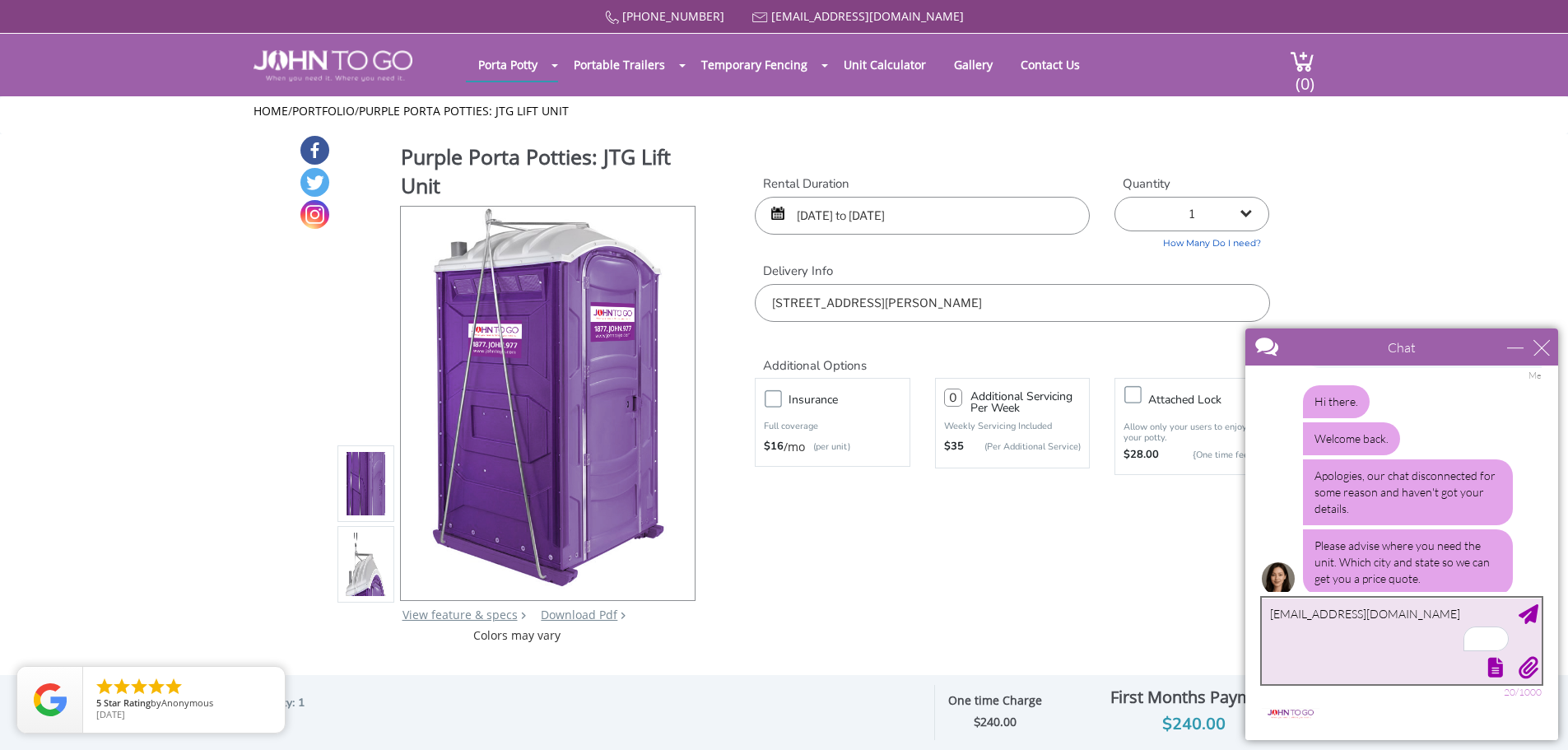
scroll to position [150, 0]
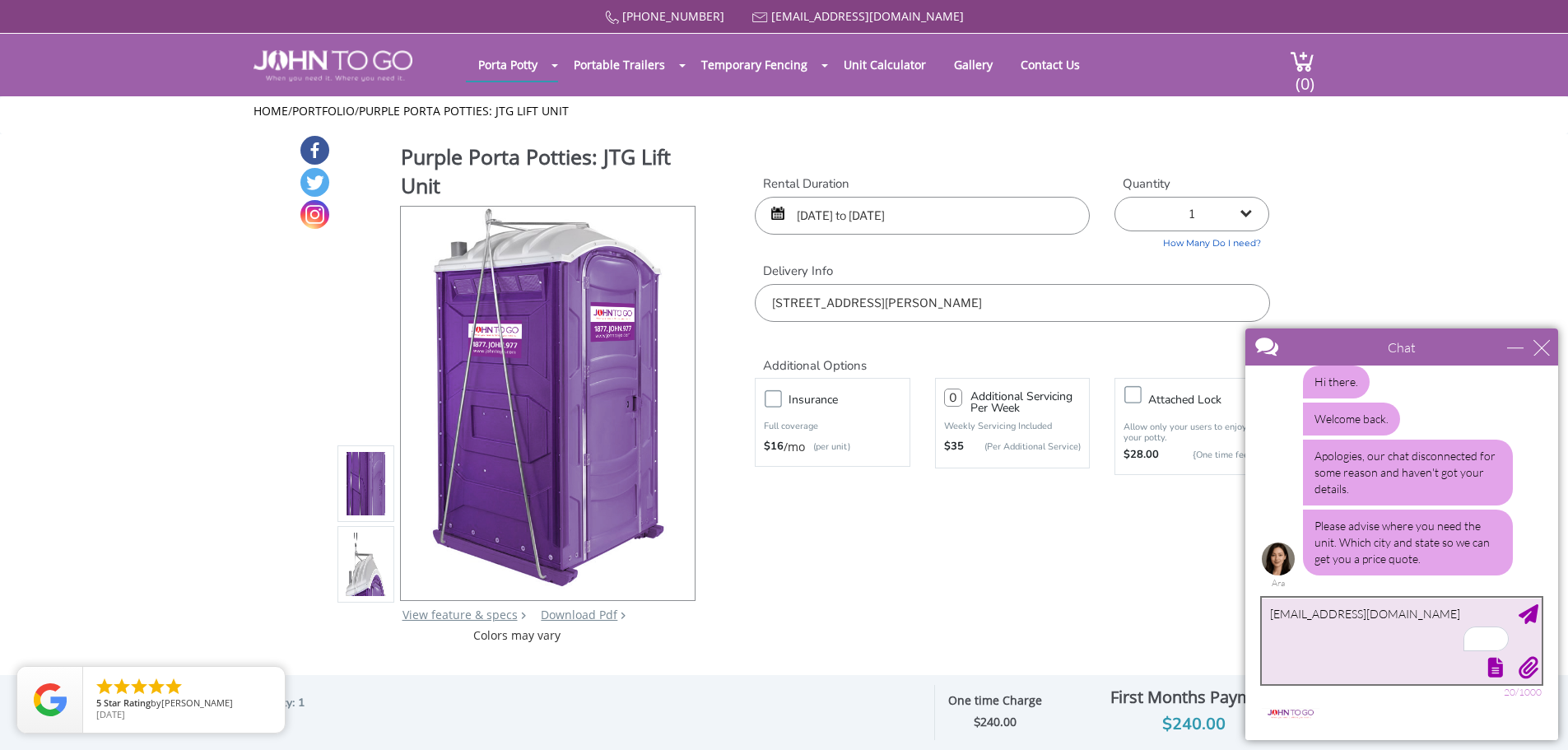
click at [1291, 616] on textarea "[EMAIL_ADDRESS][DOMAIN_NAME]" at bounding box center [1402, 640] width 279 height 86
click at [1294, 617] on textarea "To enrich screen reader interactions, please activate Accessibility in Grammarl…" at bounding box center [1402, 640] width 279 height 86
type textarea "[GEOGRAPHIC_DATA], [US_STATE]"
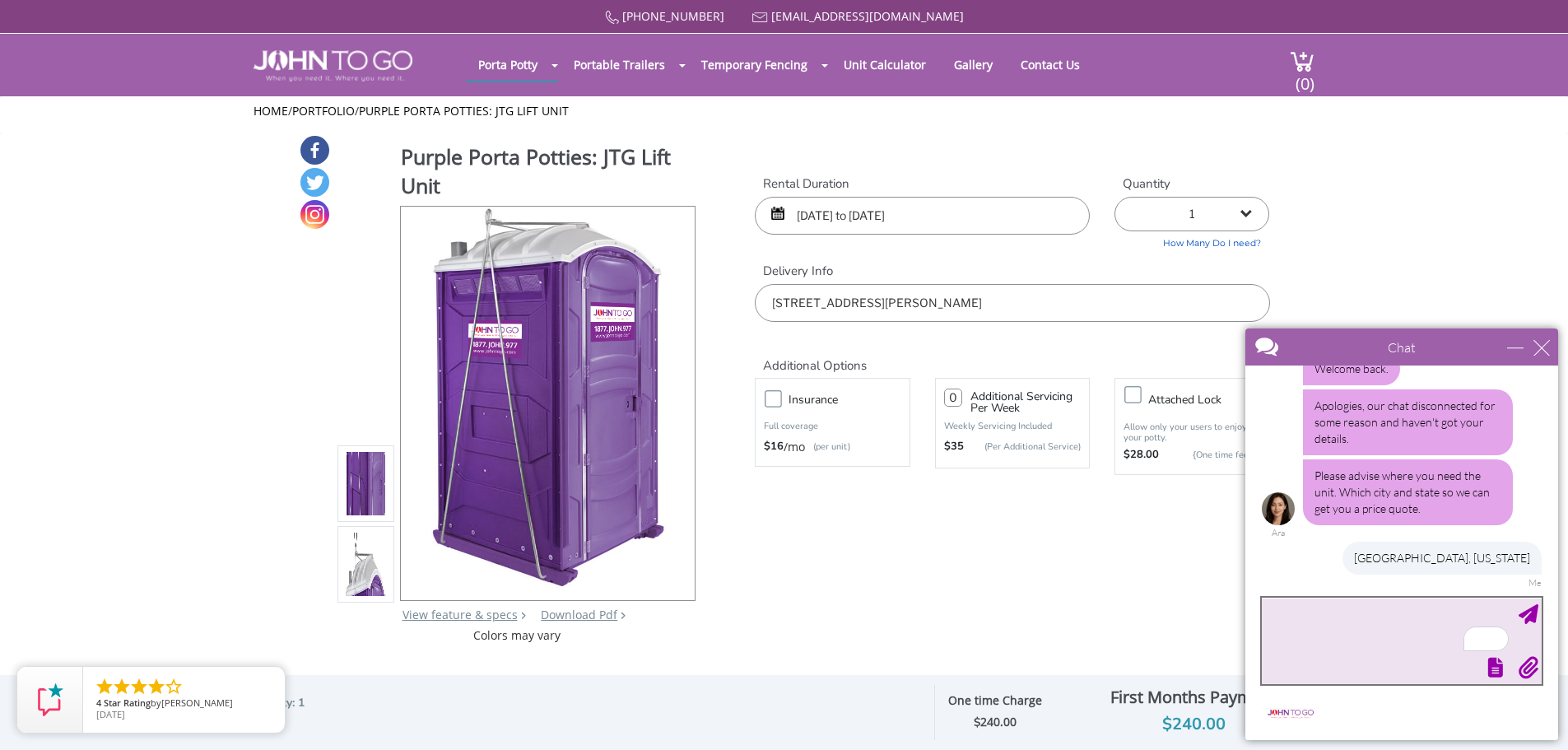
scroll to position [267, 0]
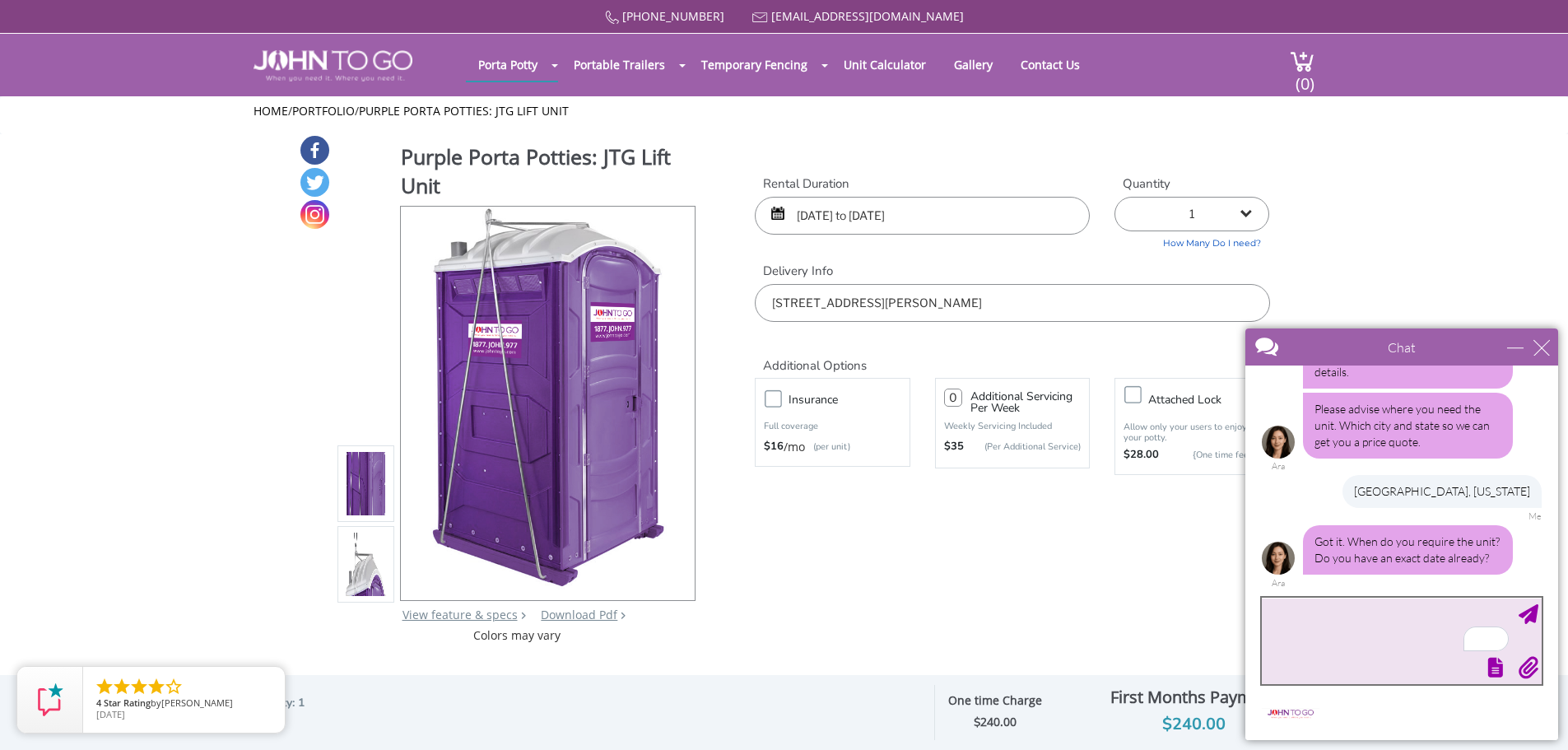
click at [1325, 638] on textarea "To enrich screen reader interactions, please activate Accessibility in Grammarl…" at bounding box center [1402, 640] width 279 height 86
type textarea "[DATE]"
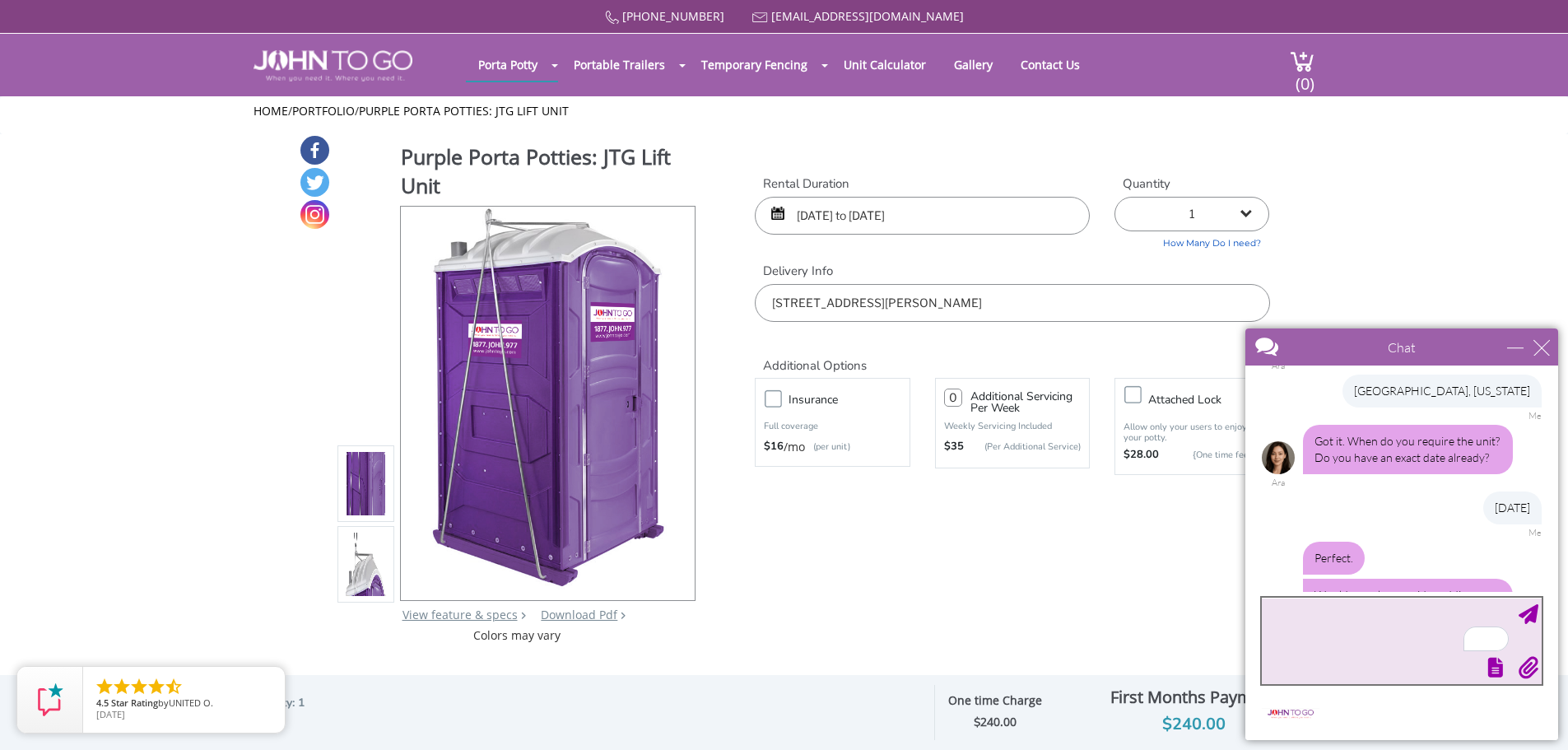
scroll to position [453, 0]
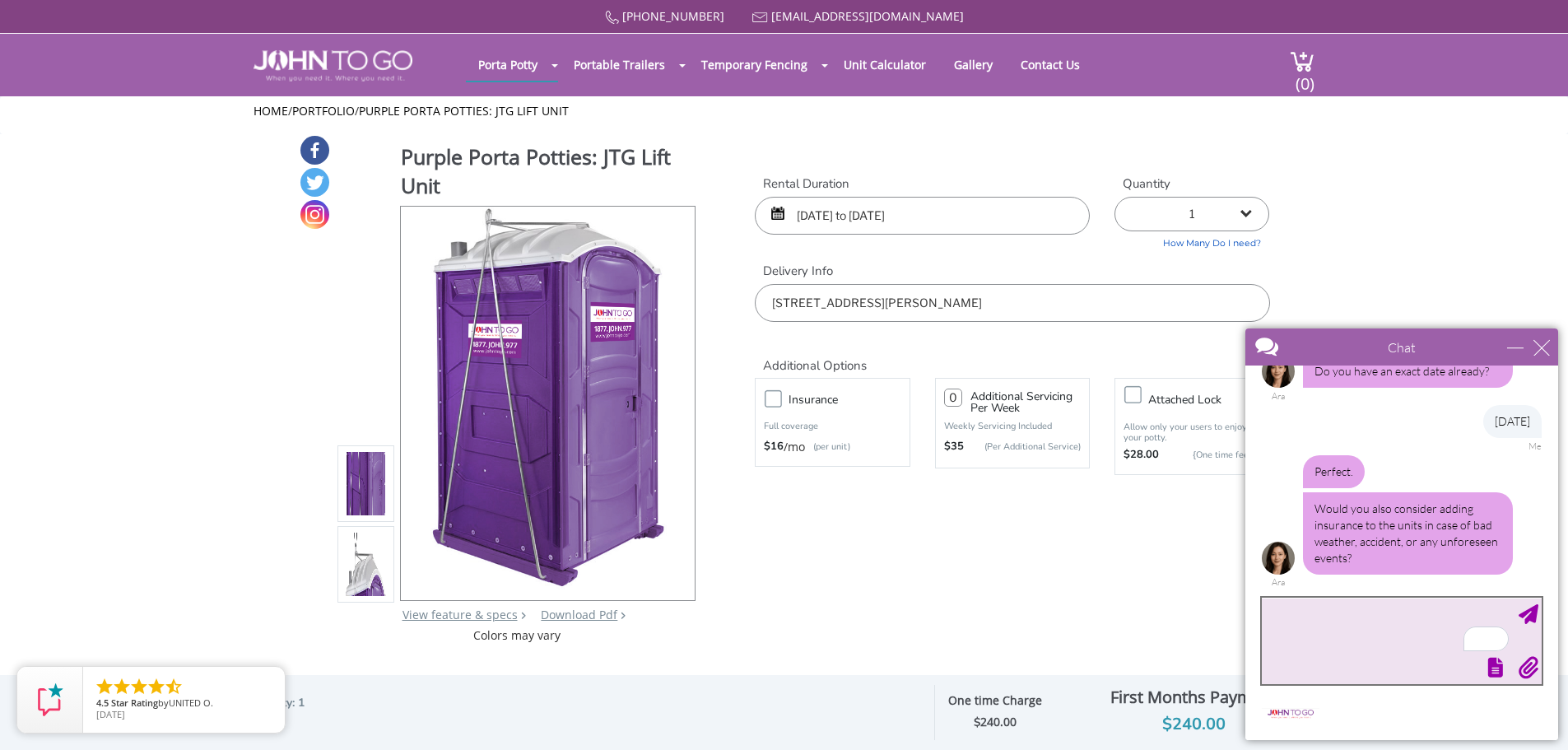
click at [1346, 642] on textarea "To enrich screen reader interactions, please activate Accessibility in Grammarl…" at bounding box center [1402, 640] width 279 height 86
type textarea "Y"
type textarea "sure!"
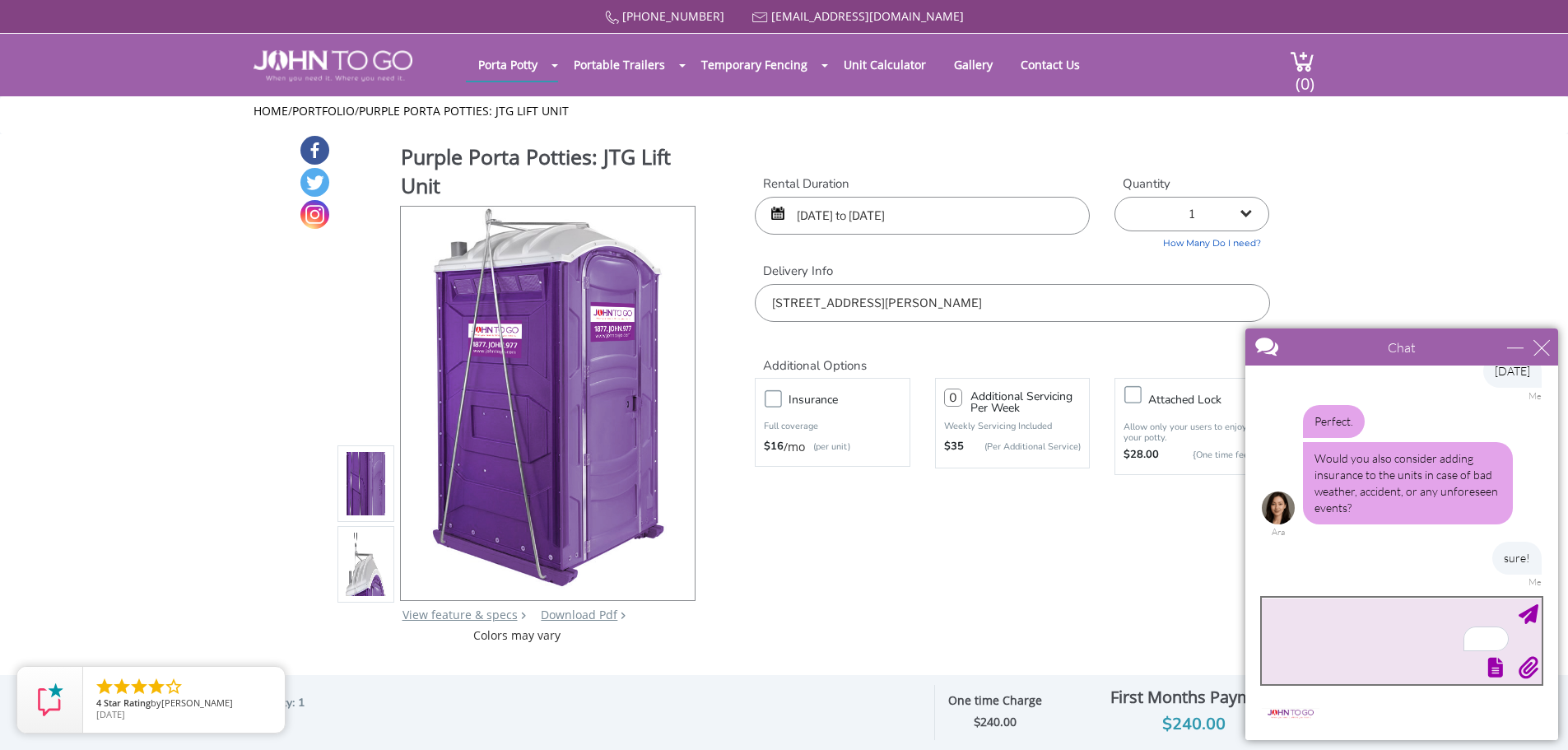
scroll to position [639, 0]
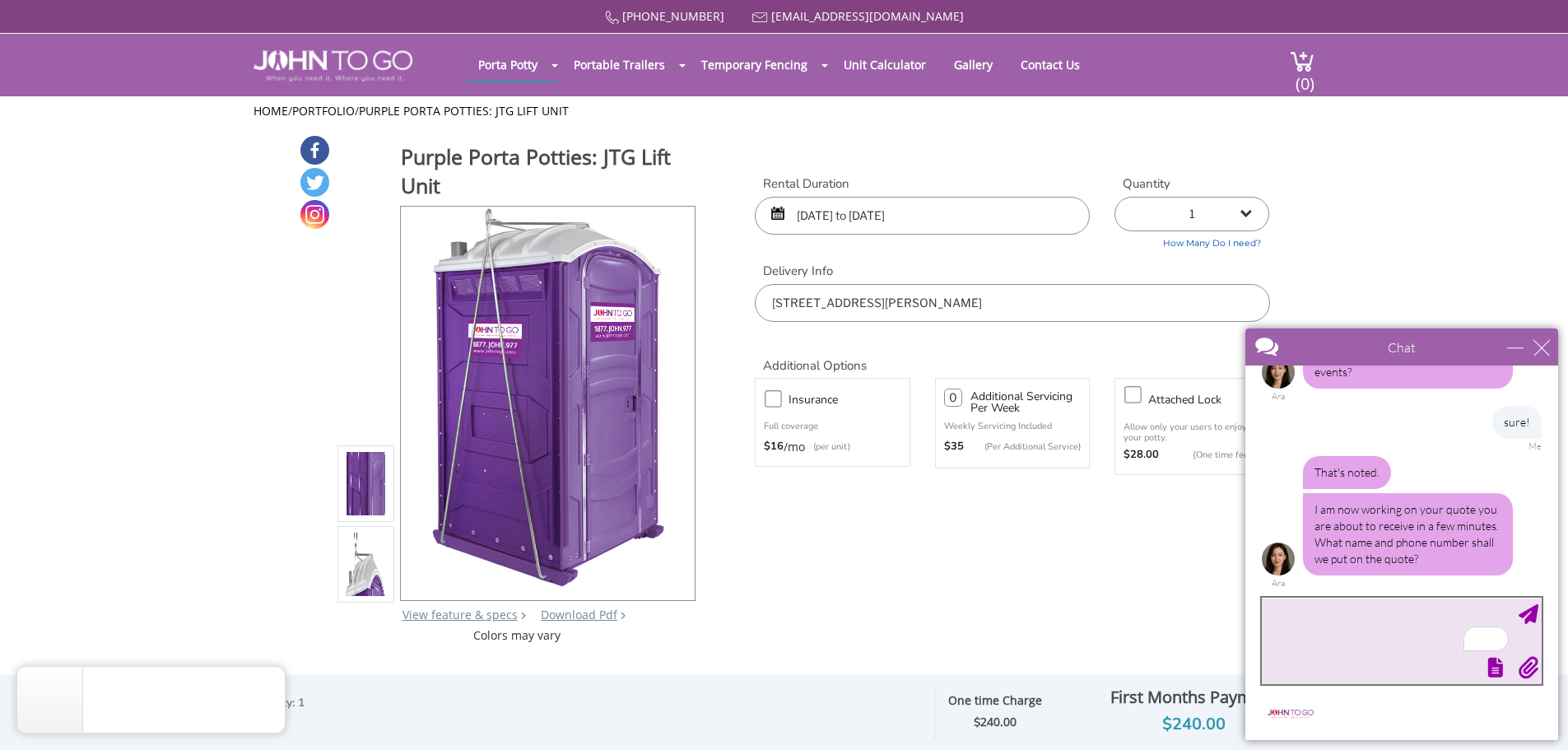
click at [1338, 611] on textarea "To enrich screen reader interactions, please activate Accessibility in Grammarl…" at bounding box center [1402, 640] width 279 height 86
type textarea "[PERSON_NAME] - [PHONE_NUMBER]"
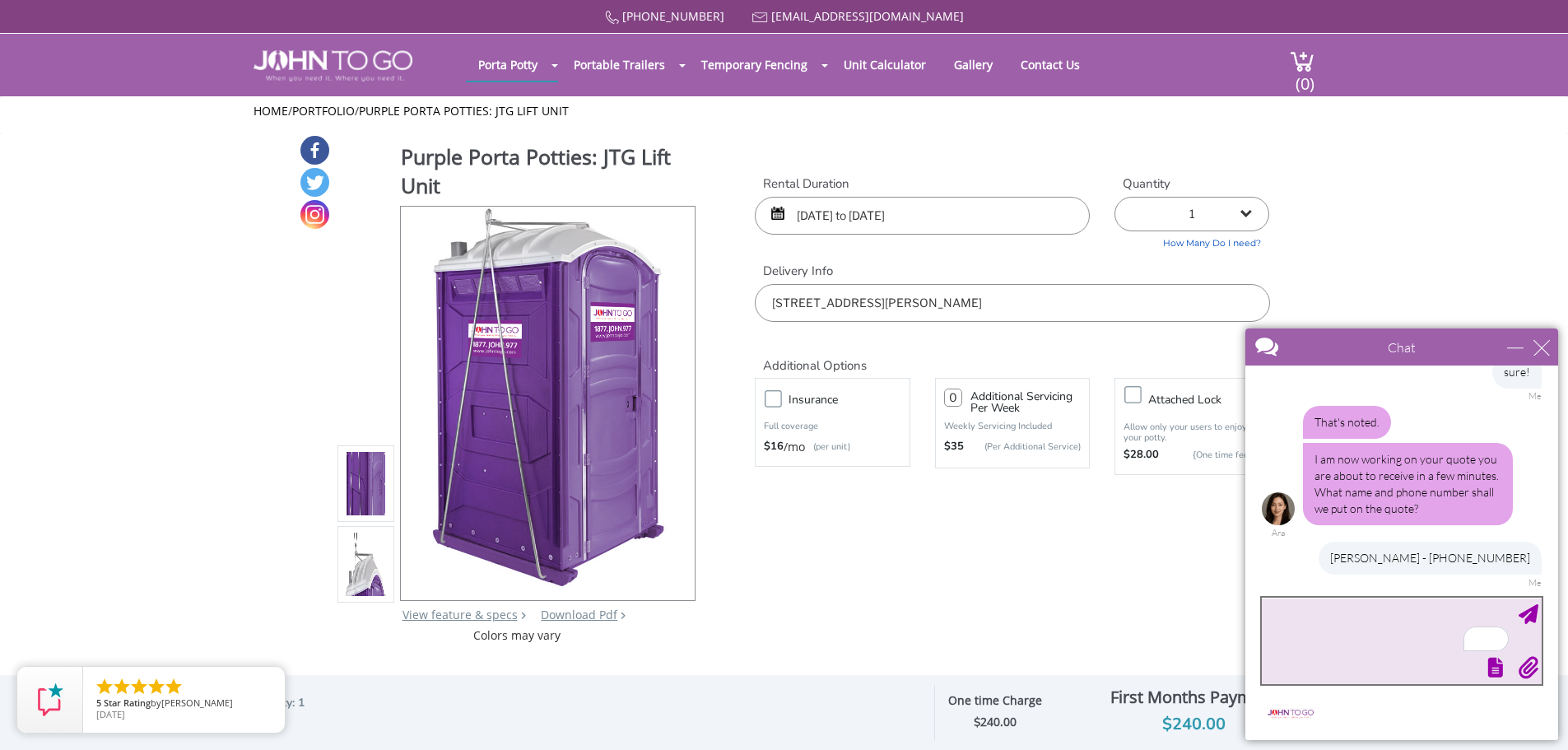
scroll to position [756, 0]
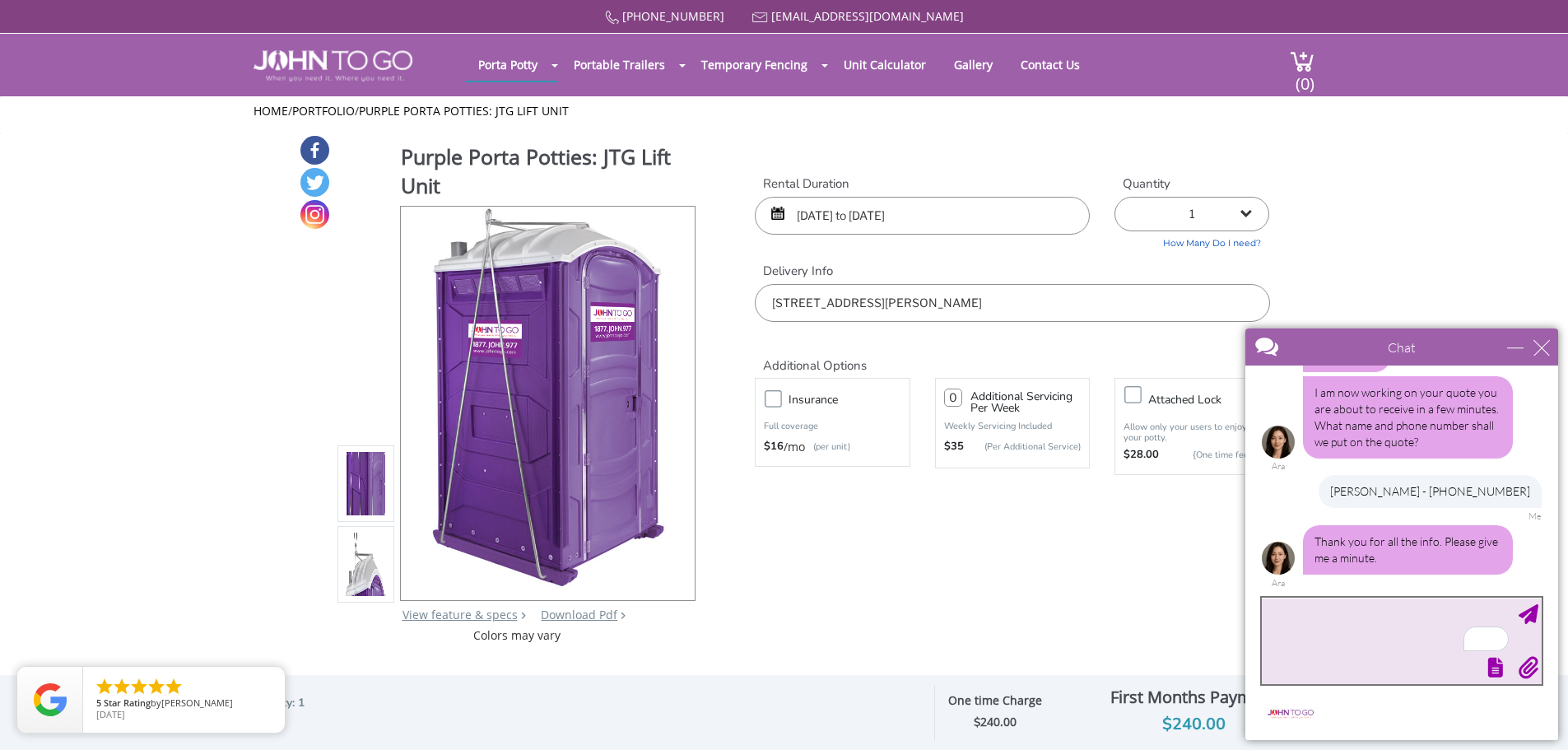
click at [1325, 634] on textarea "To enrich screen reader interactions, please activate Accessibility in Grammarl…" at bounding box center [1402, 640] width 279 height 86
type textarea "Thank you!"
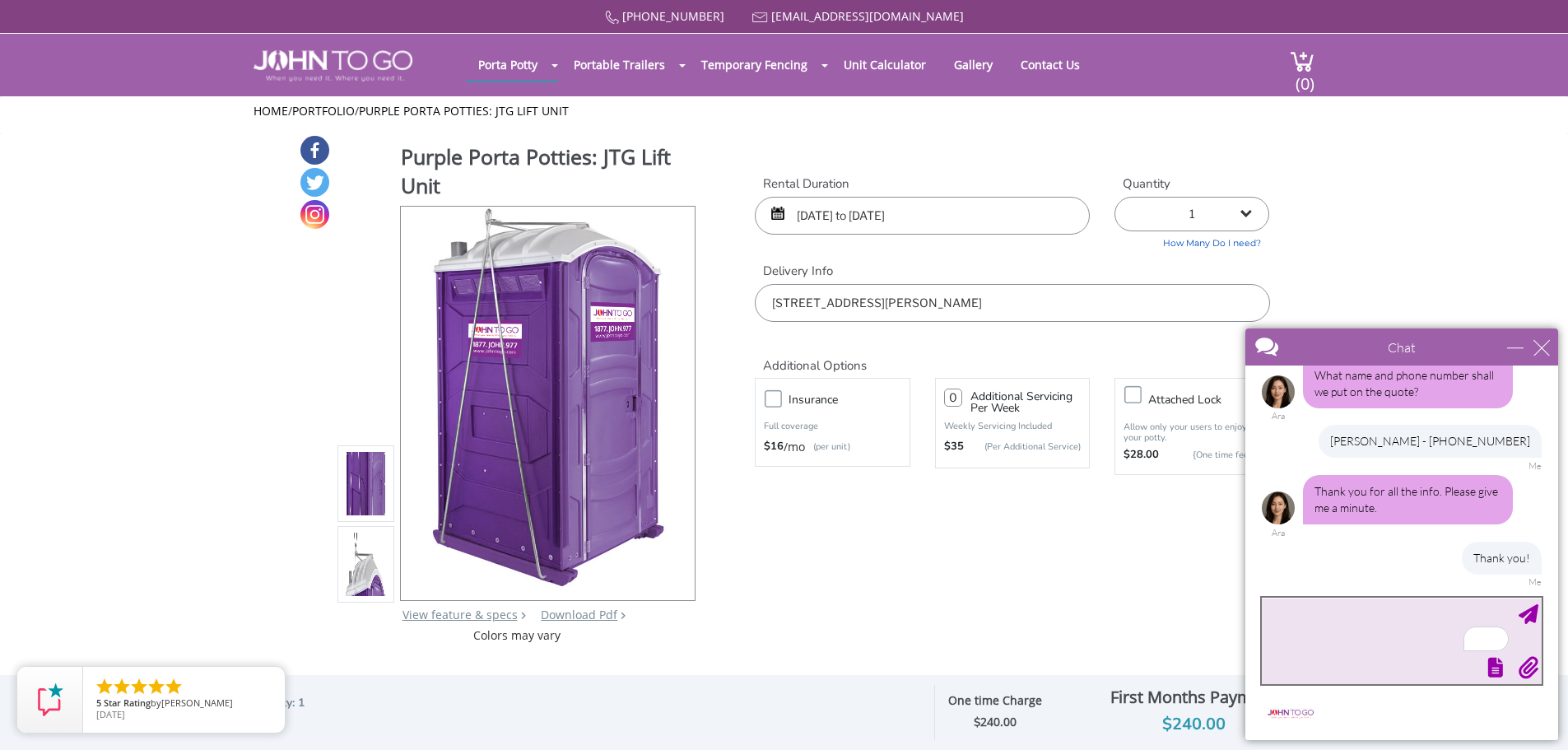
scroll to position [857, 0]
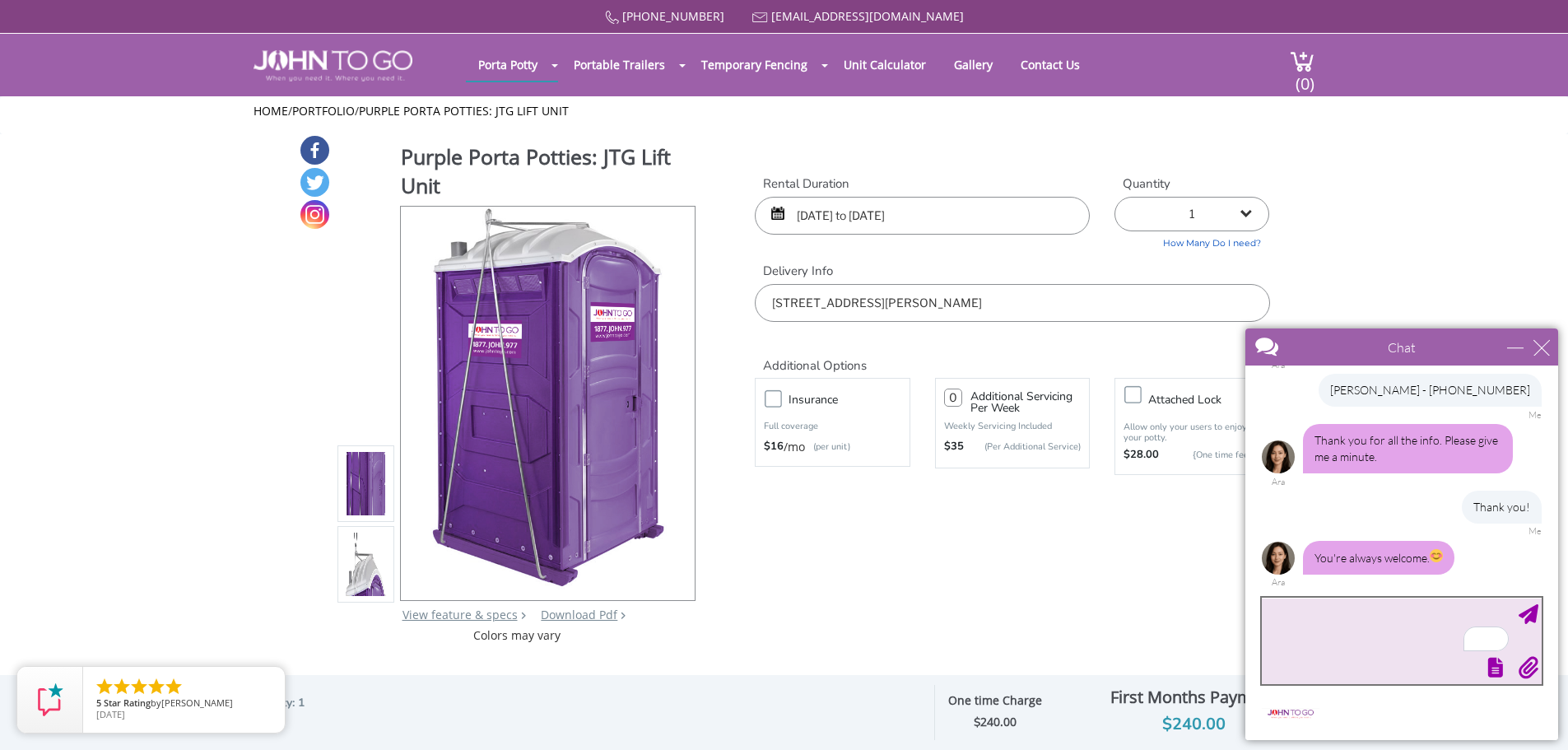
click at [1338, 631] on textarea "To enrich screen reader interactions, please activate Accessibility in Grammarl…" at bounding box center [1402, 640] width 279 height 86
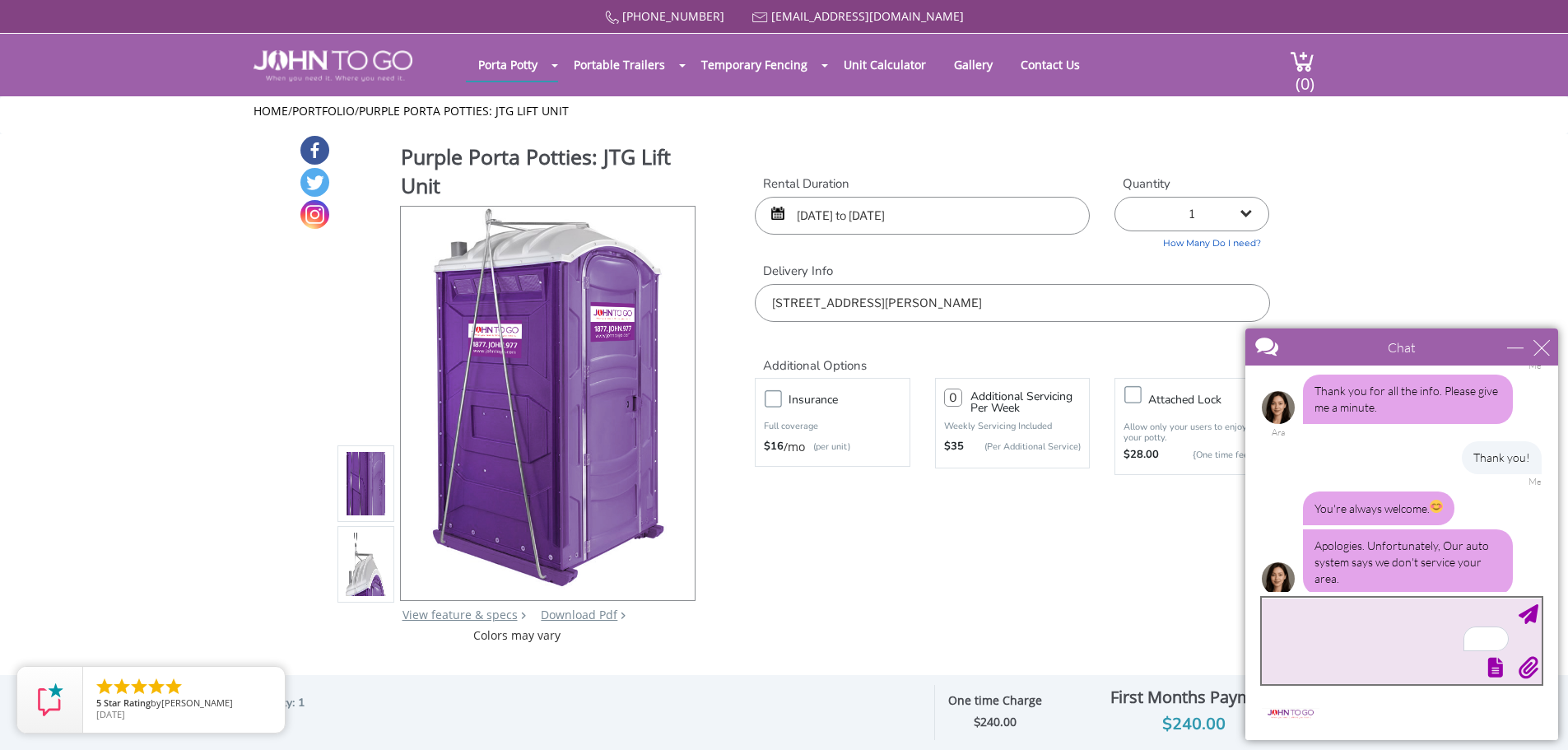
scroll to position [928, 0]
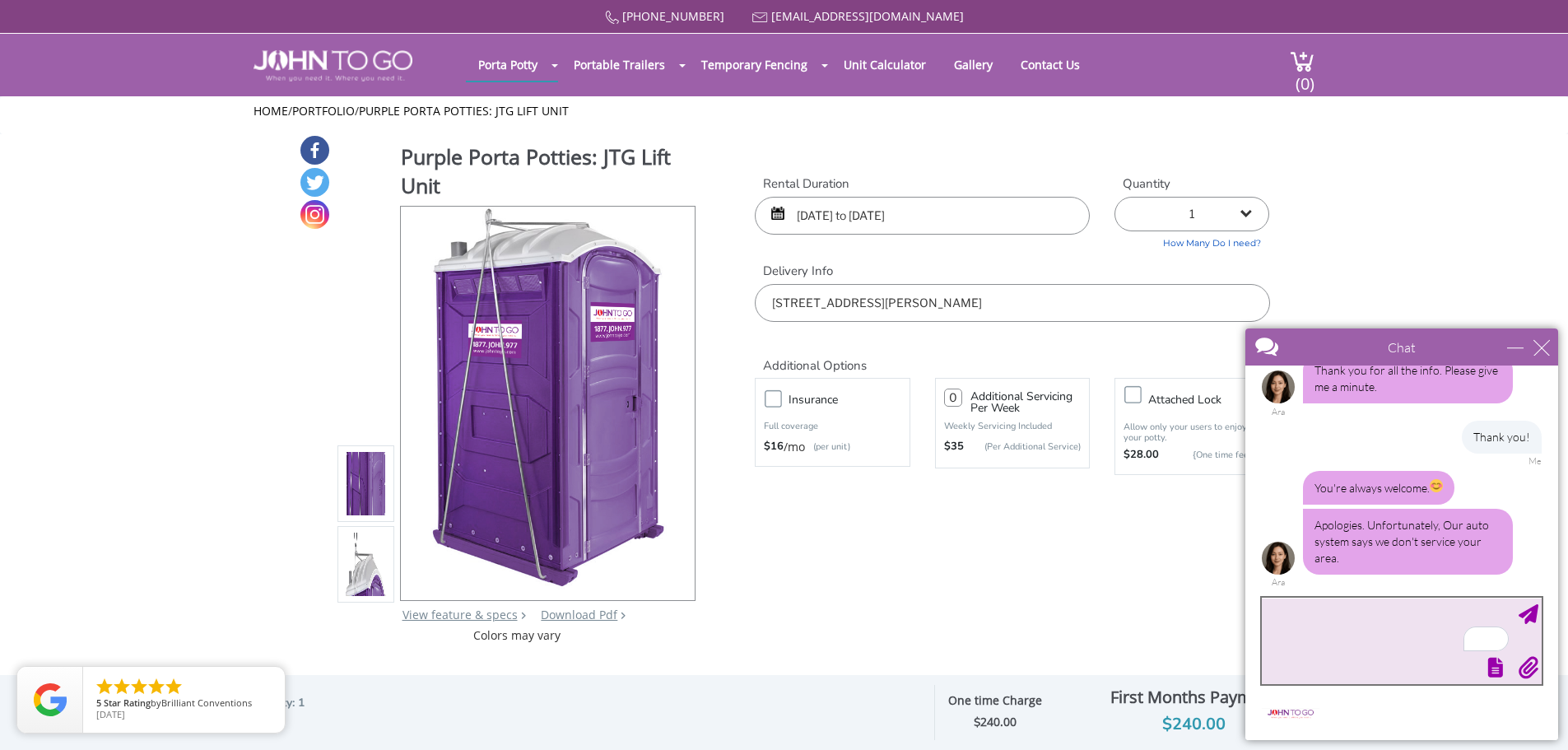
click at [1338, 634] on textarea "To enrich screen reader interactions, please activate Accessibility in Grammarl…" at bounding box center [1402, 640] width 279 height 86
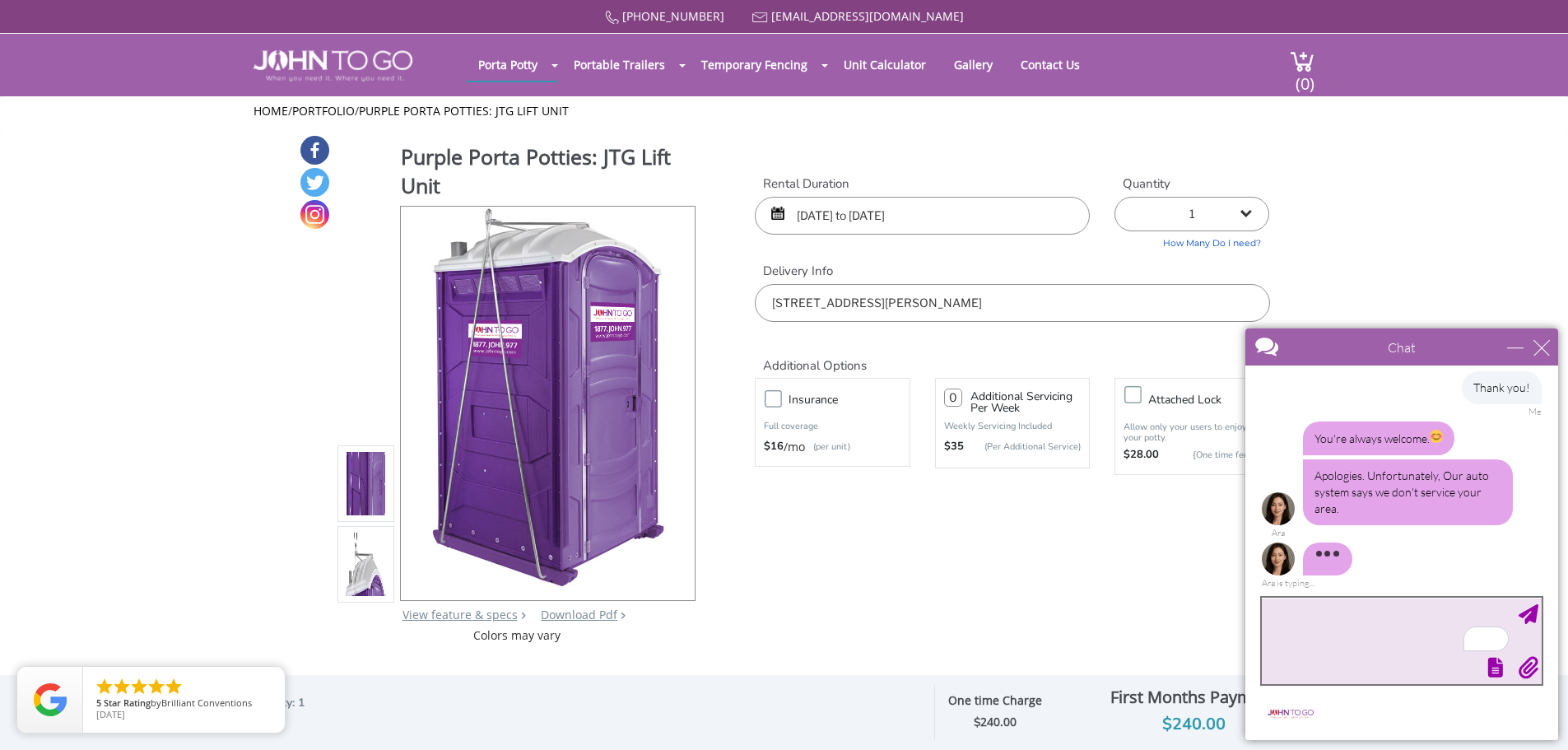
click at [1316, 629] on textarea "To enrich screen reader interactions, please activate Accessibility in Grammarl…" at bounding box center [1402, 640] width 279 height 86
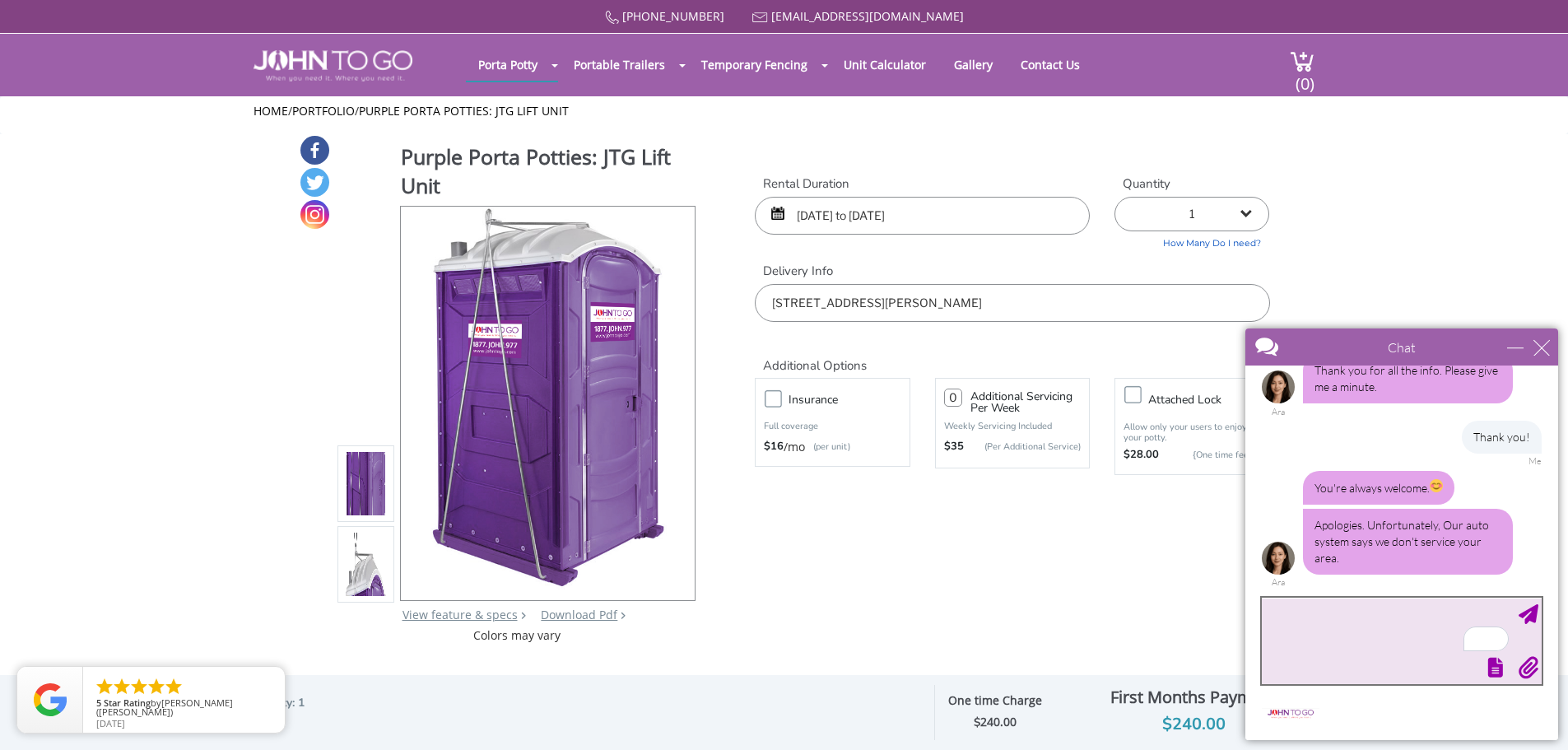
scroll to position [928, 0]
click at [1390, 648] on textarea "To enrich screen reader interactions, please activate Accessibility in Grammarl…" at bounding box center [1402, 640] width 279 height 86
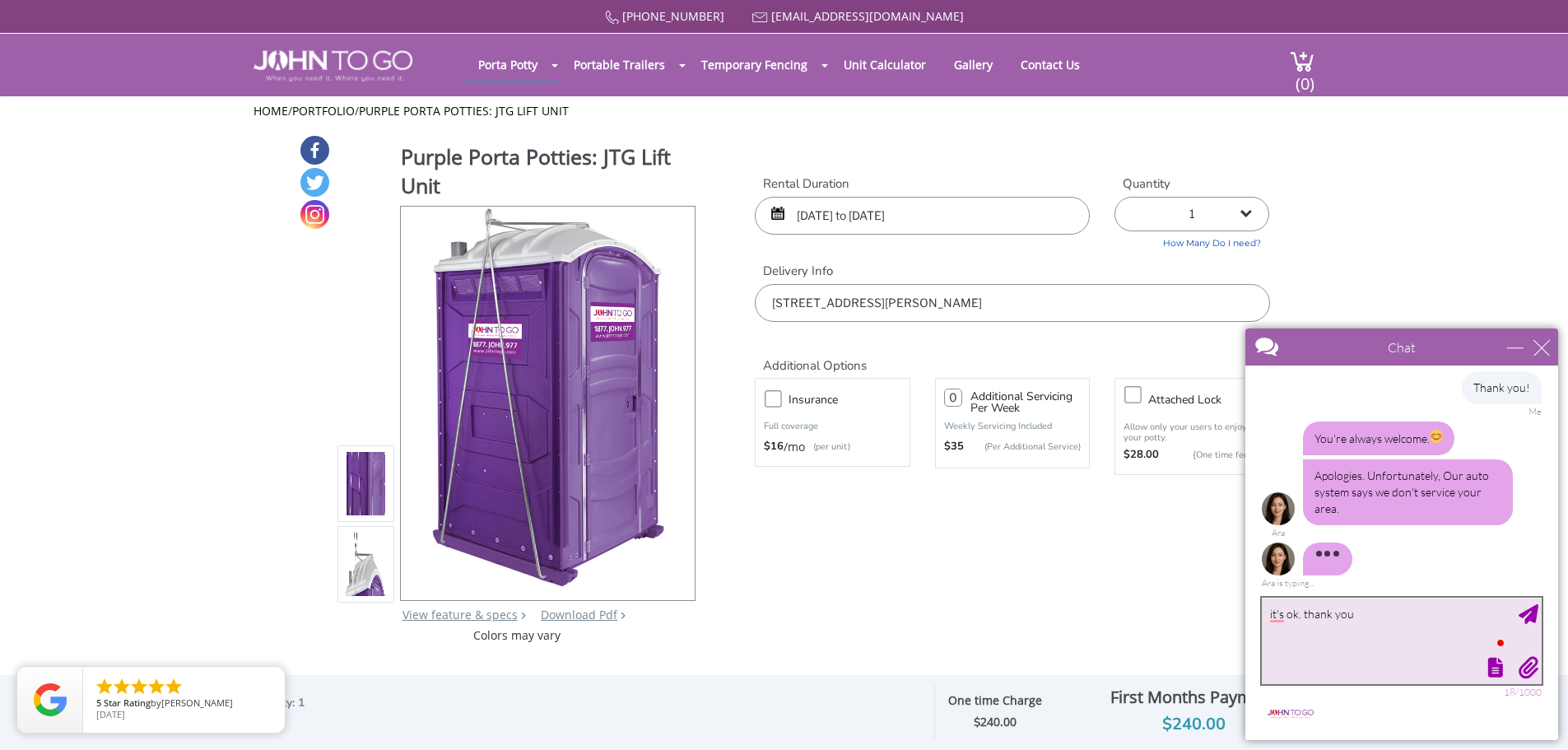
type textarea "it's ok. thank you!"
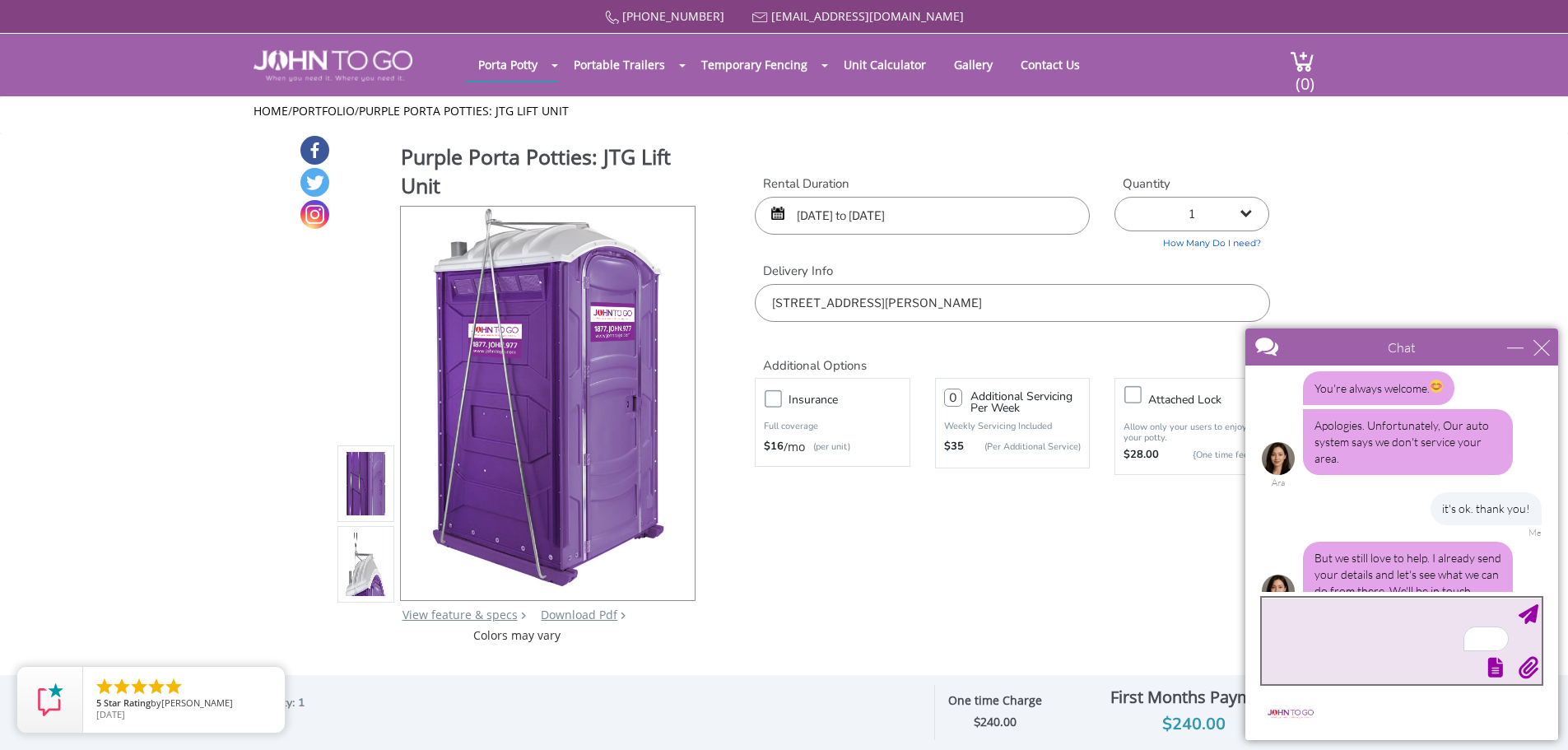
scroll to position [1076, 0]
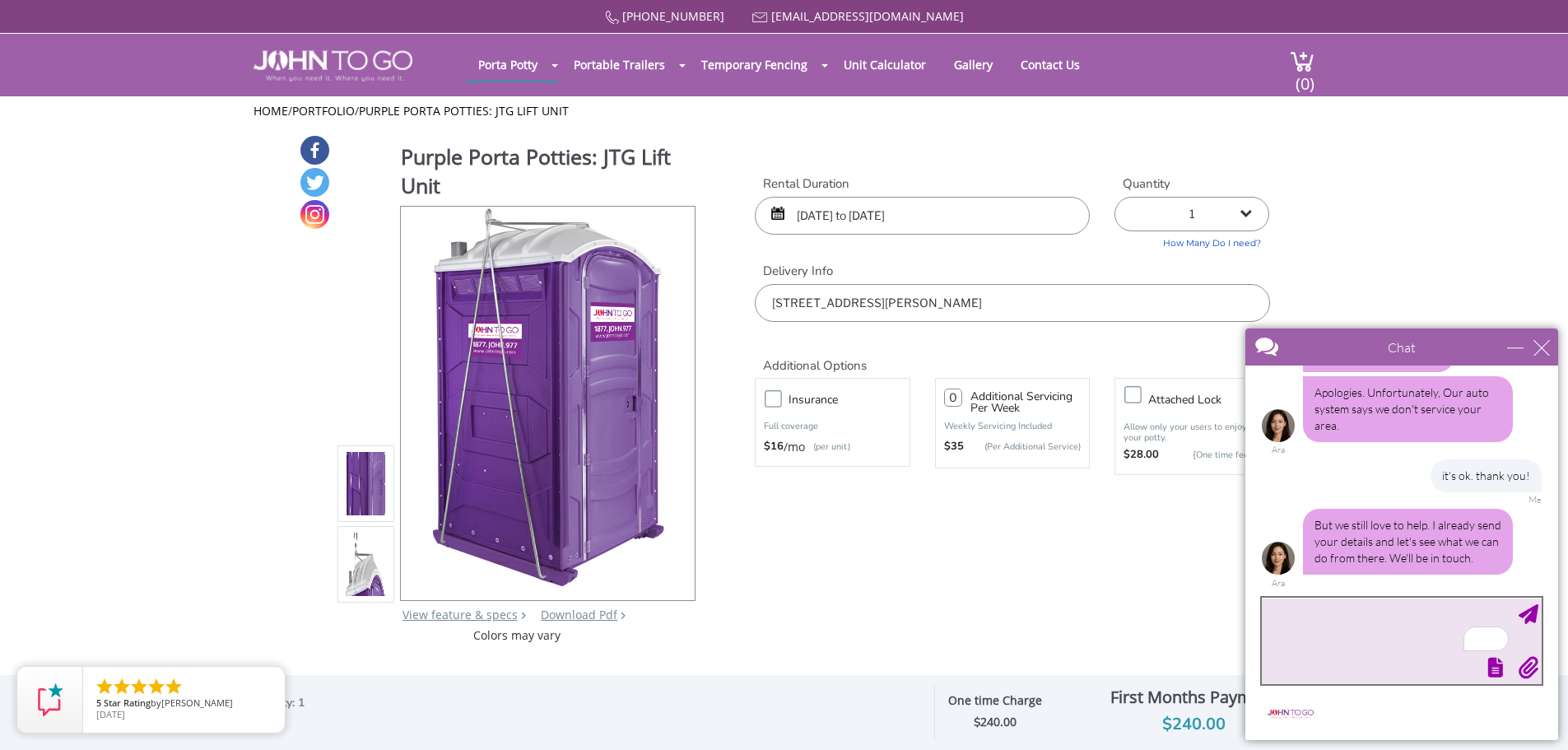
type textarea "f"
click at [1328, 625] on textarea "To enrich screen reader interactions, please activate Accessibility in Grammarl…" at bounding box center [1402, 640] width 279 height 86
type textarea "Much appreciated!"
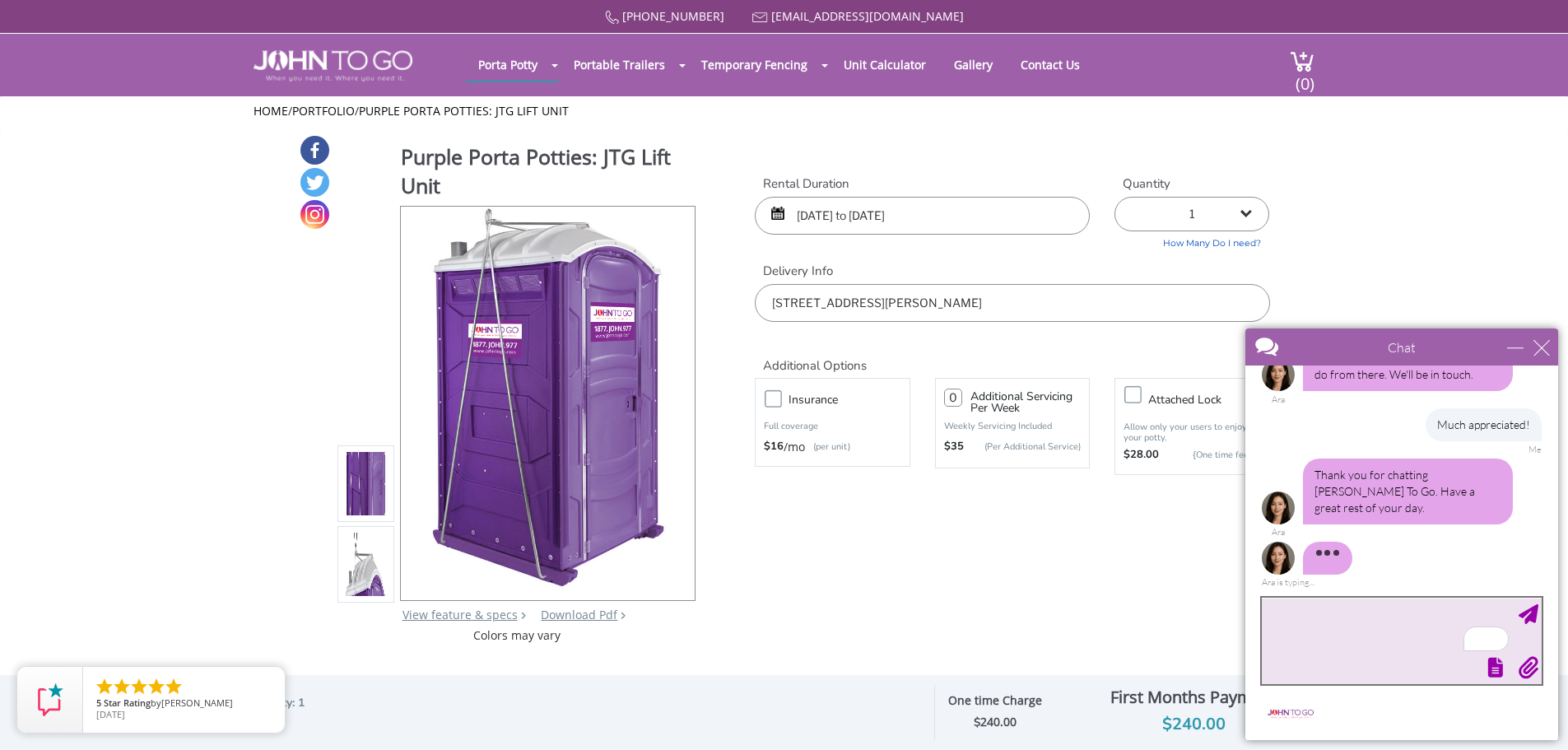
scroll to position [1230, 0]
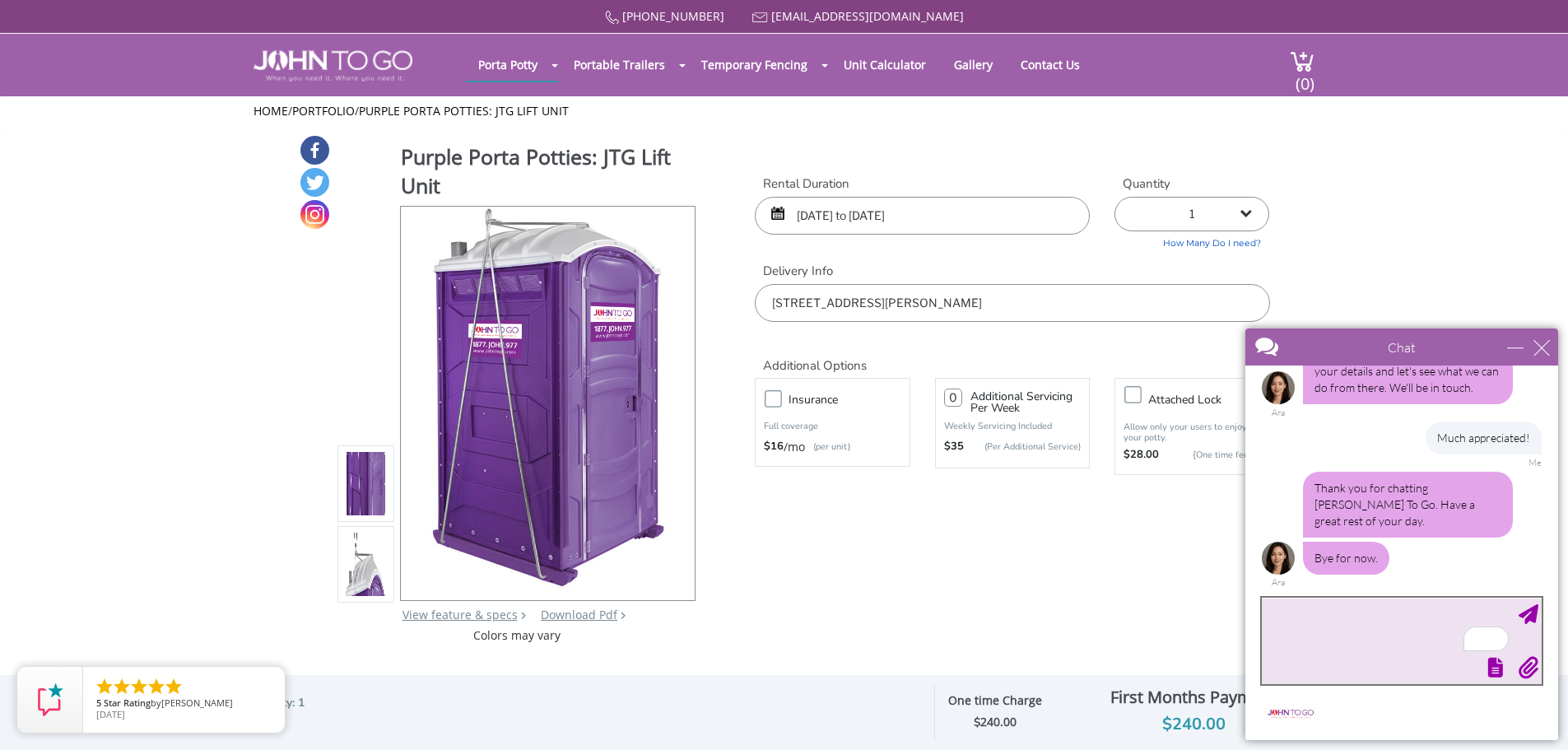
click at [1347, 638] on textarea "To enrich screen reader interactions, please activate Accessibility in Grammarl…" at bounding box center [1402, 640] width 279 height 86
